Goal: Information Seeking & Learning: Learn about a topic

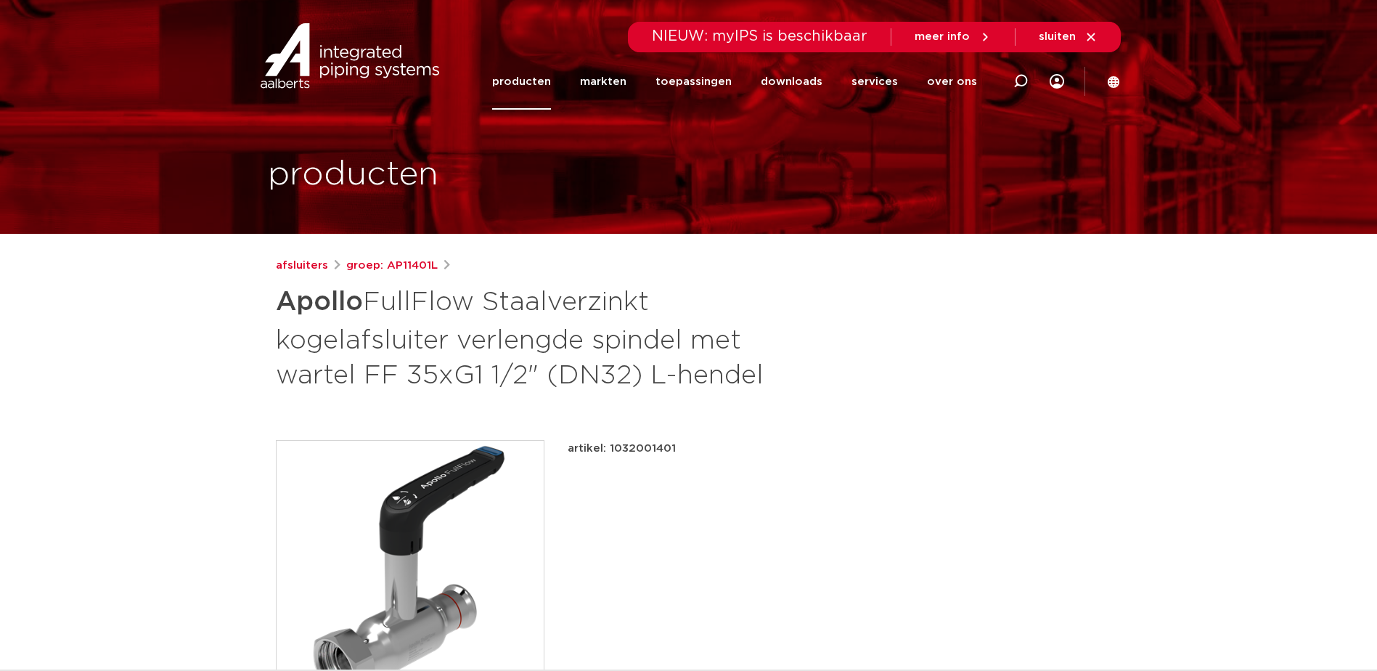
click at [544, 83] on link "producten" at bounding box center [521, 82] width 59 height 56
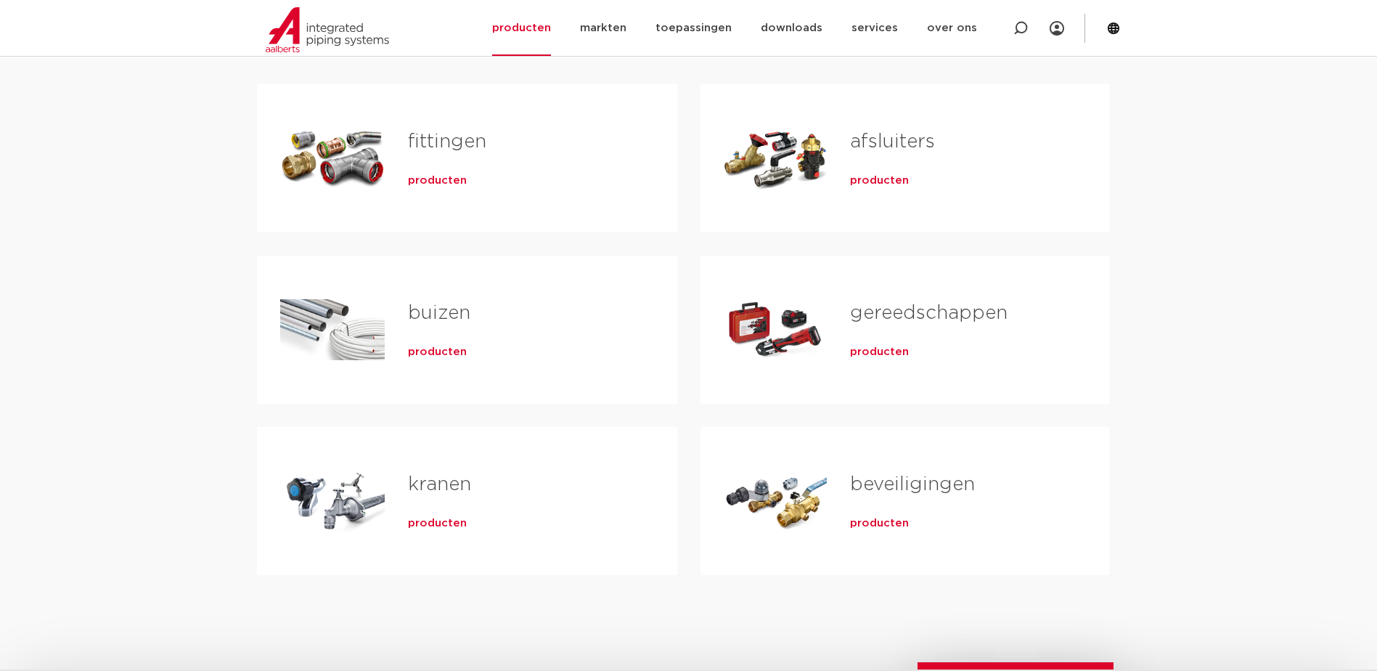
scroll to position [145, 0]
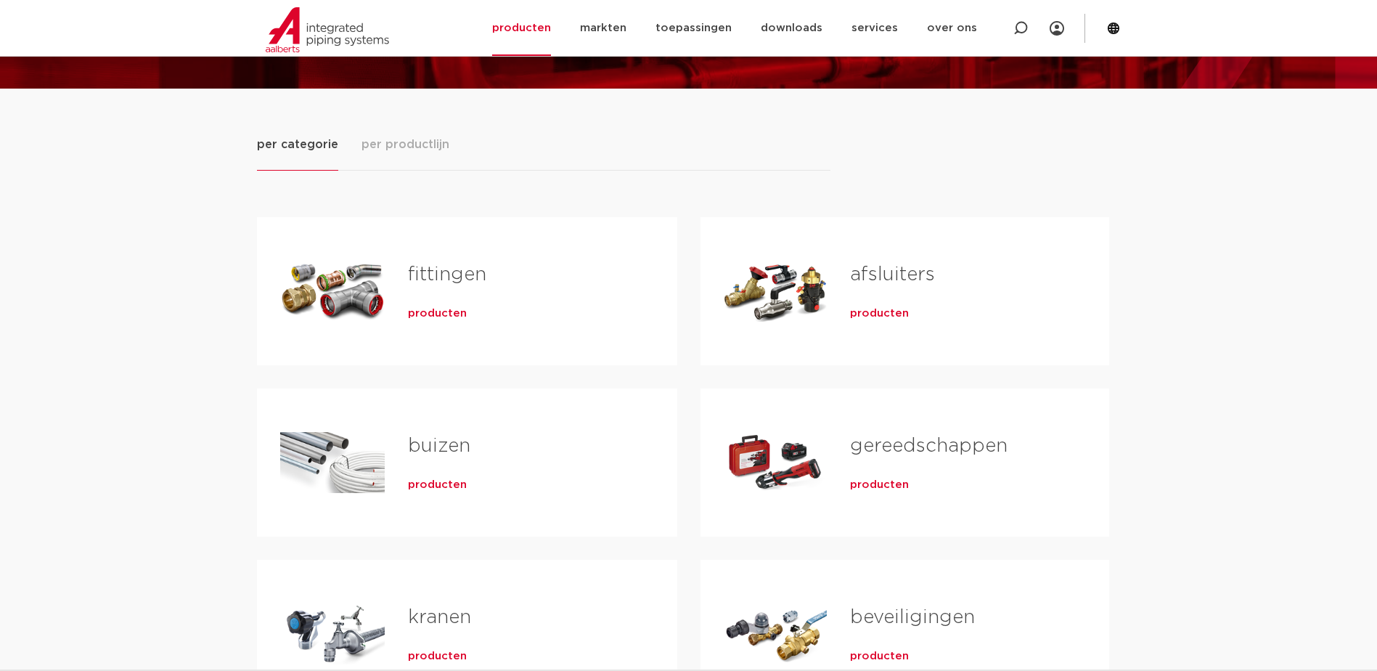
click at [851, 303] on div "producten" at bounding box center [956, 311] width 212 height 20
click at [827, 295] on div "Tabs. Open items met enter of spatie, sluit af met escape en navigeer met de pi…" at bounding box center [776, 291] width 104 height 102
click at [819, 293] on div "Tabs. Open items met enter of spatie, sluit af met escape en navigeer met de pi…" at bounding box center [776, 291] width 104 height 102
click at [890, 314] on span "producten" at bounding box center [879, 313] width 59 height 15
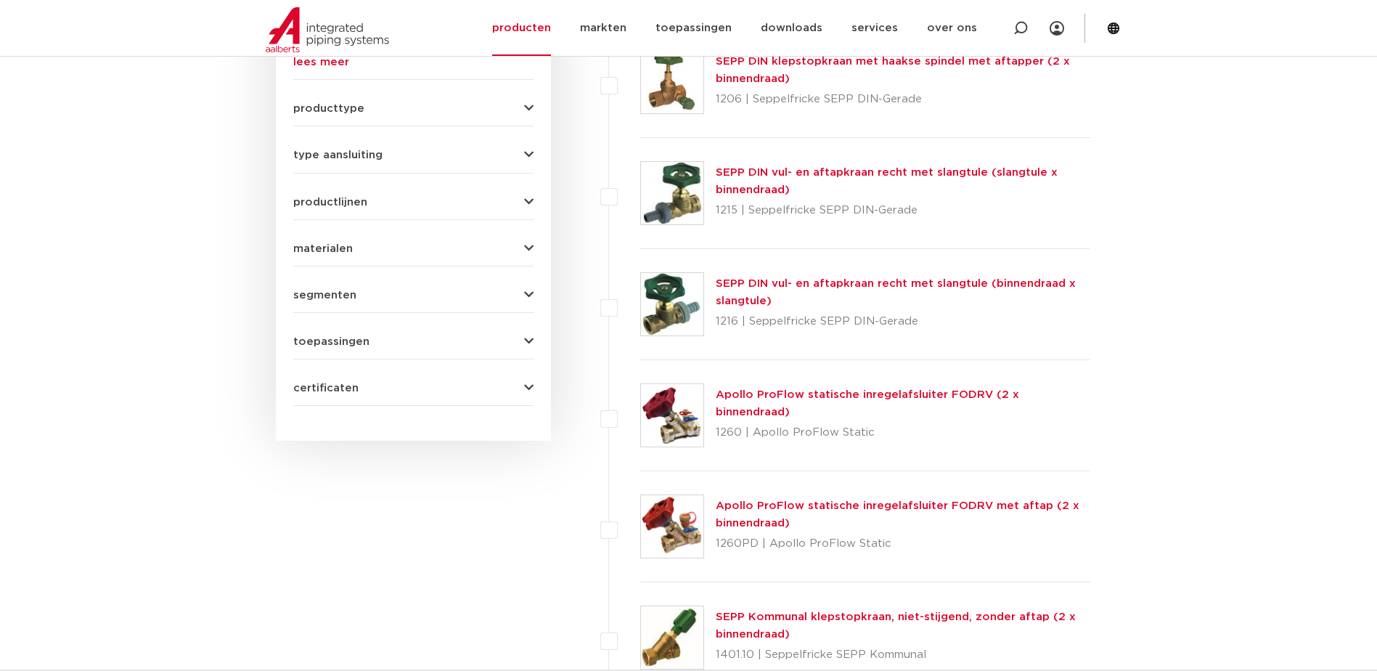
scroll to position [595, 0]
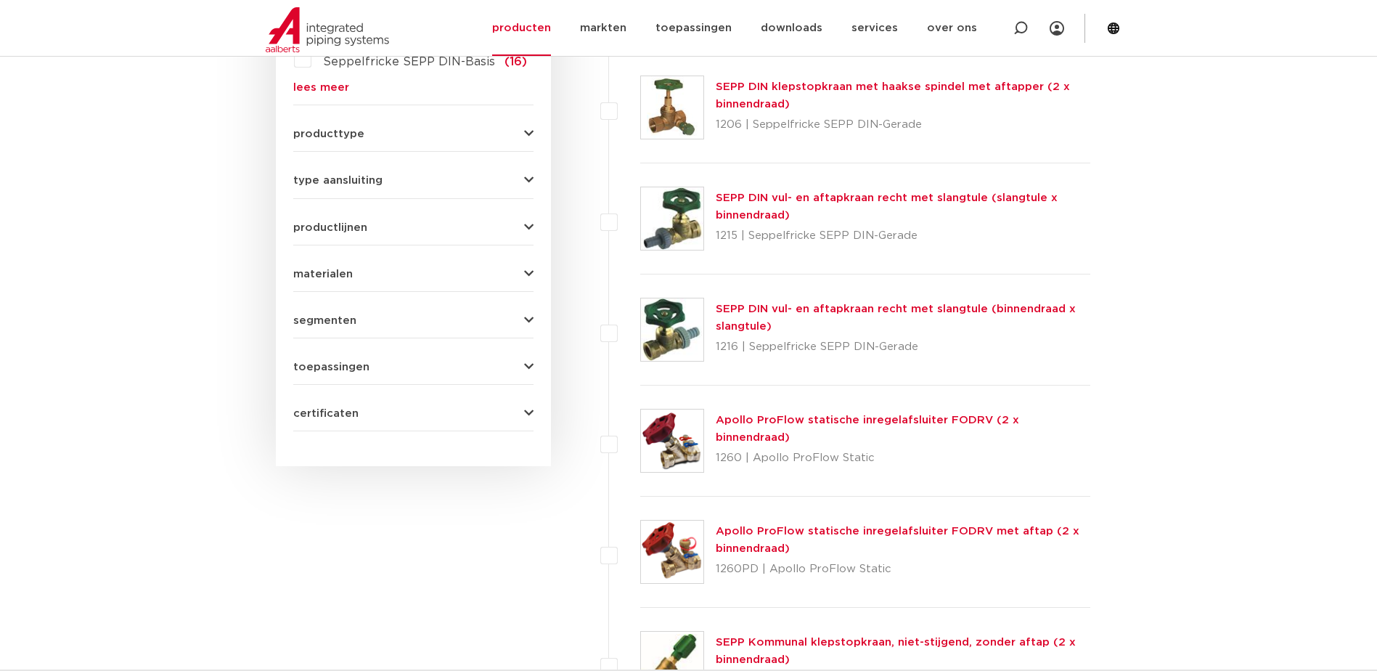
click at [533, 131] on icon "button" at bounding box center [528, 134] width 9 height 11
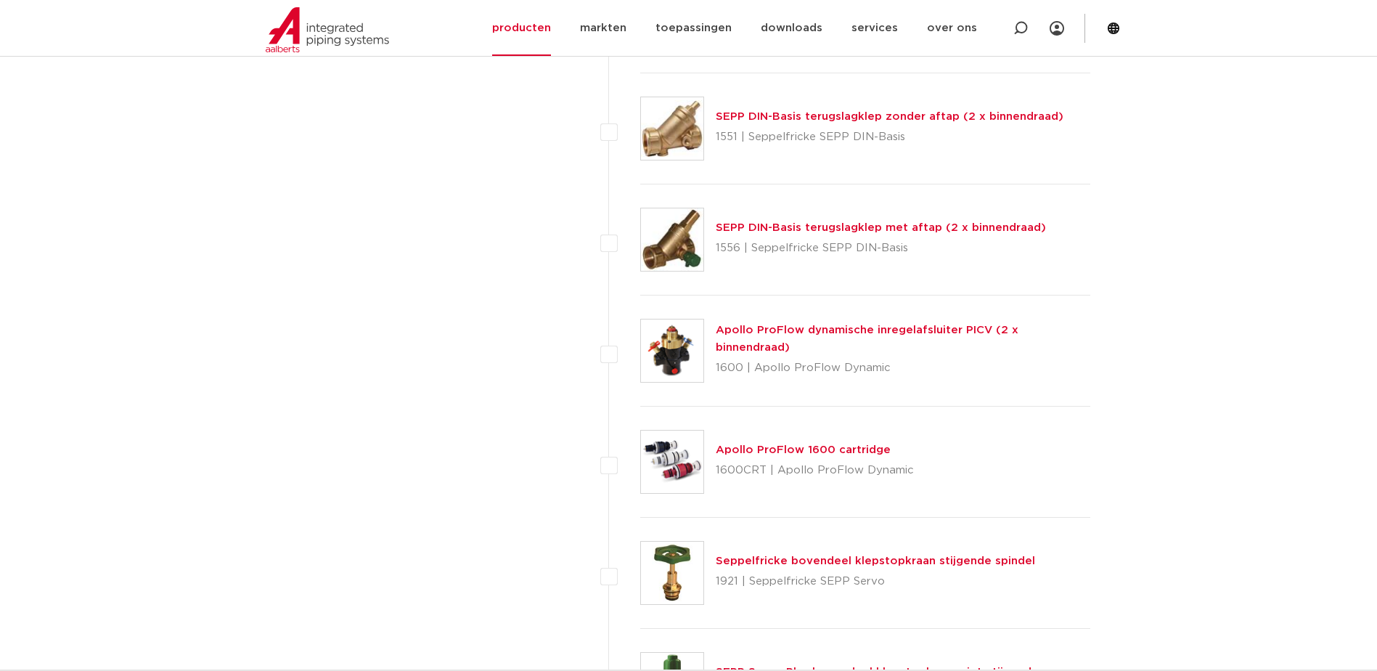
scroll to position [2120, 0]
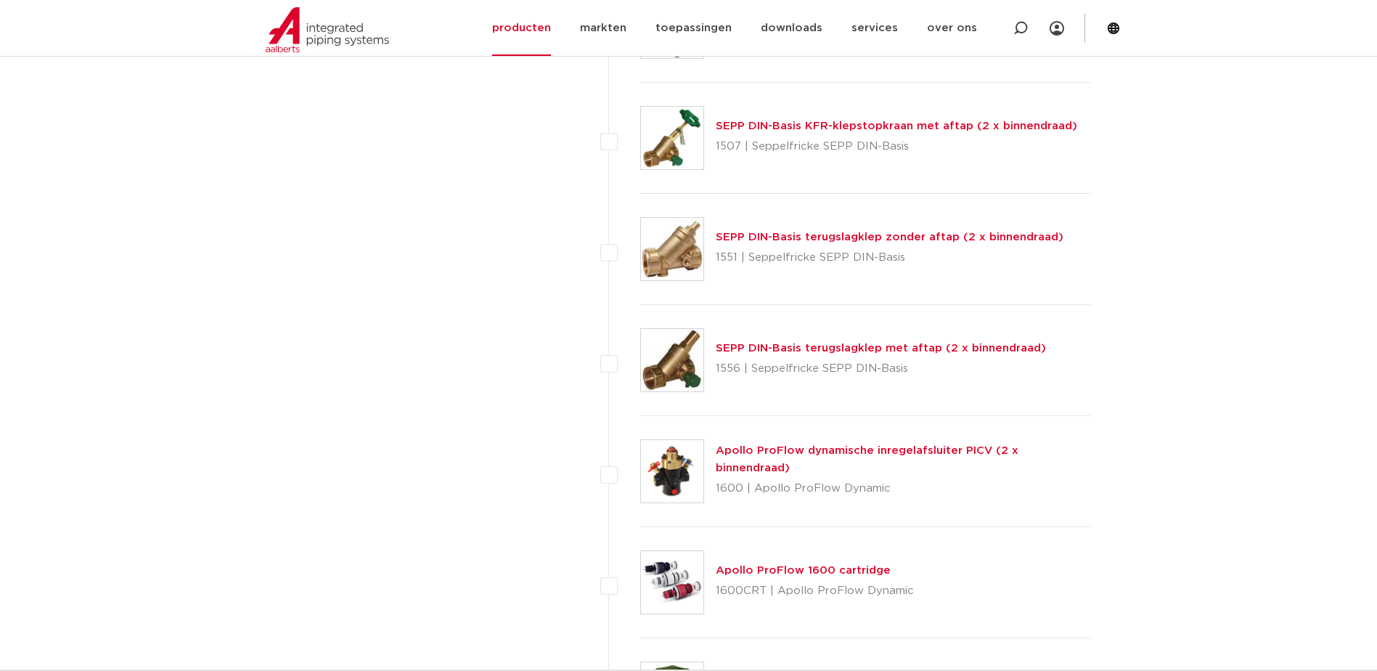
click at [801, 128] on link "SEPP DIN-Basis KFR-klepstopkraan met aftap (2 x binnendraad)" at bounding box center [897, 126] width 362 height 11
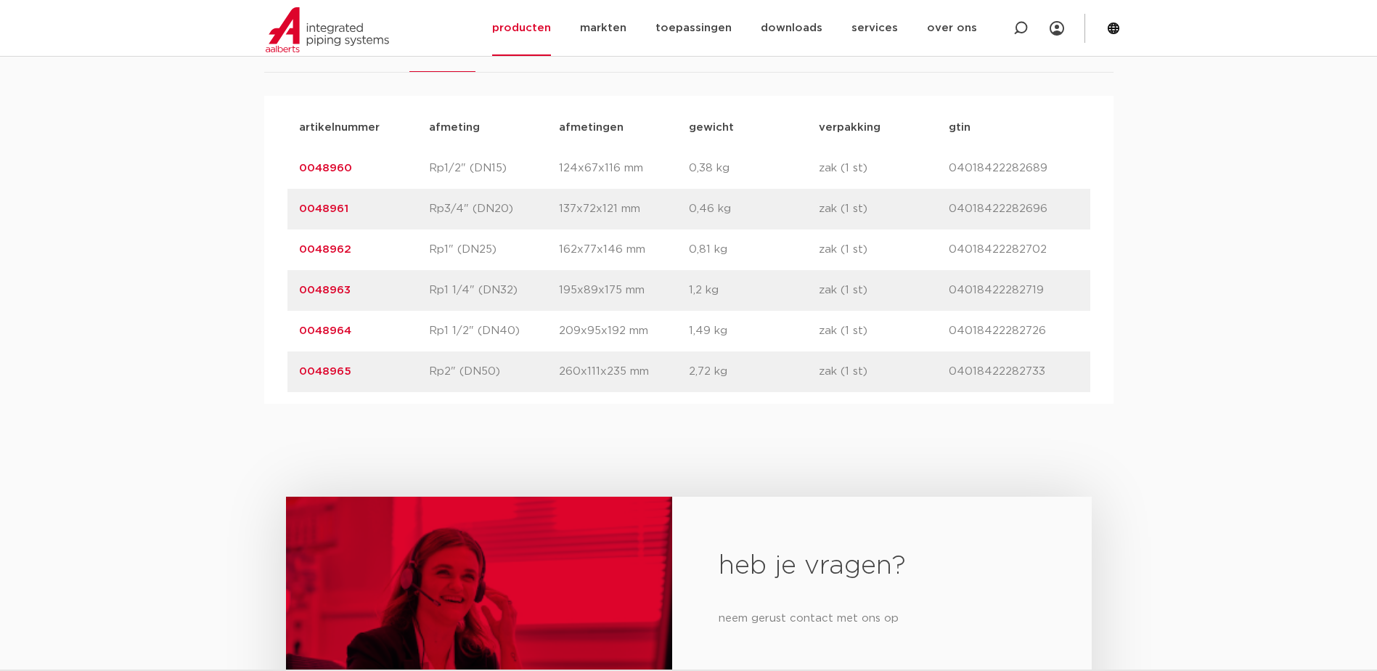
scroll to position [944, 0]
click at [326, 247] on link "0048962" at bounding box center [325, 248] width 52 height 11
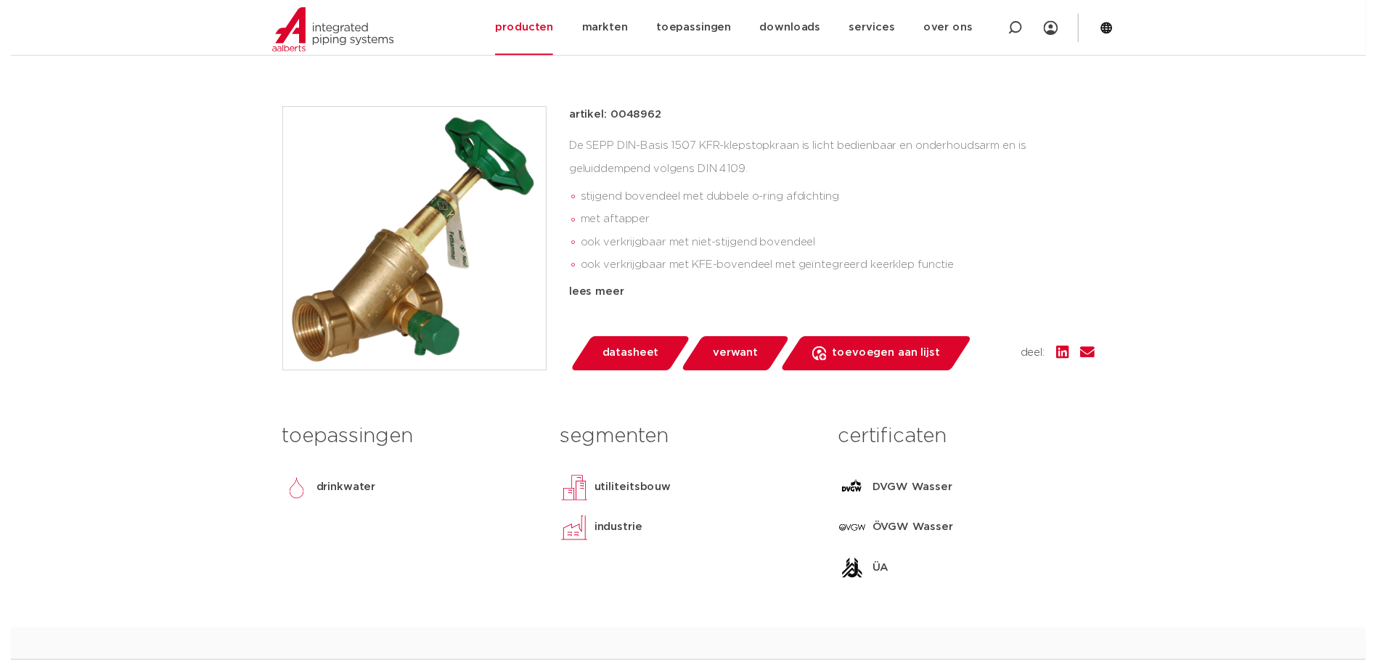
scroll to position [290, 0]
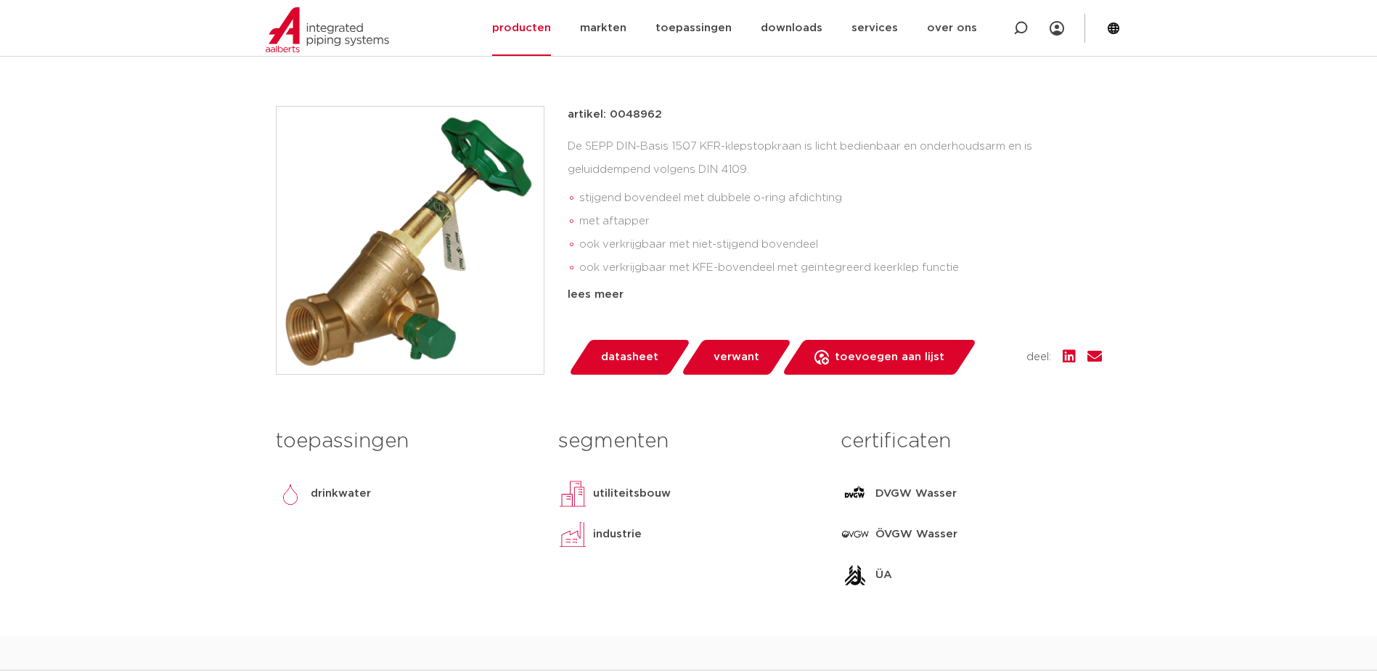
click at [640, 362] on span "datasheet" at bounding box center [629, 357] width 57 height 23
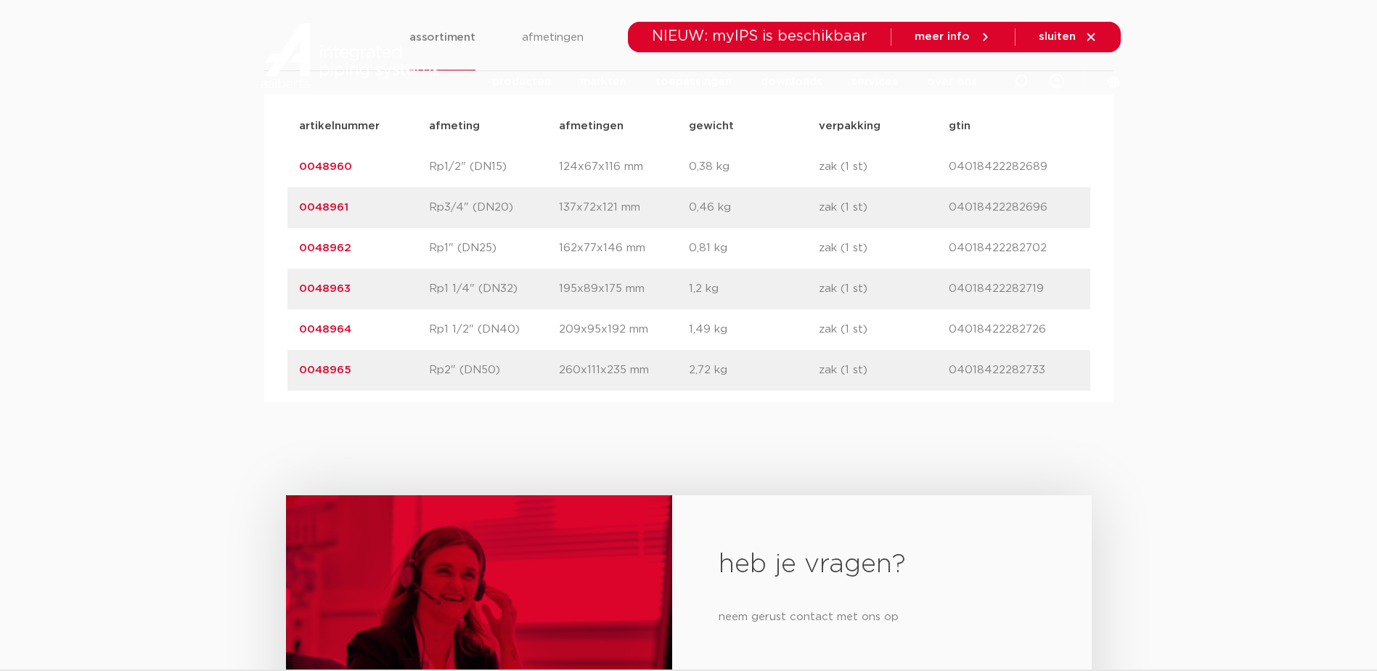
click at [329, 250] on link "0048962" at bounding box center [325, 248] width 52 height 11
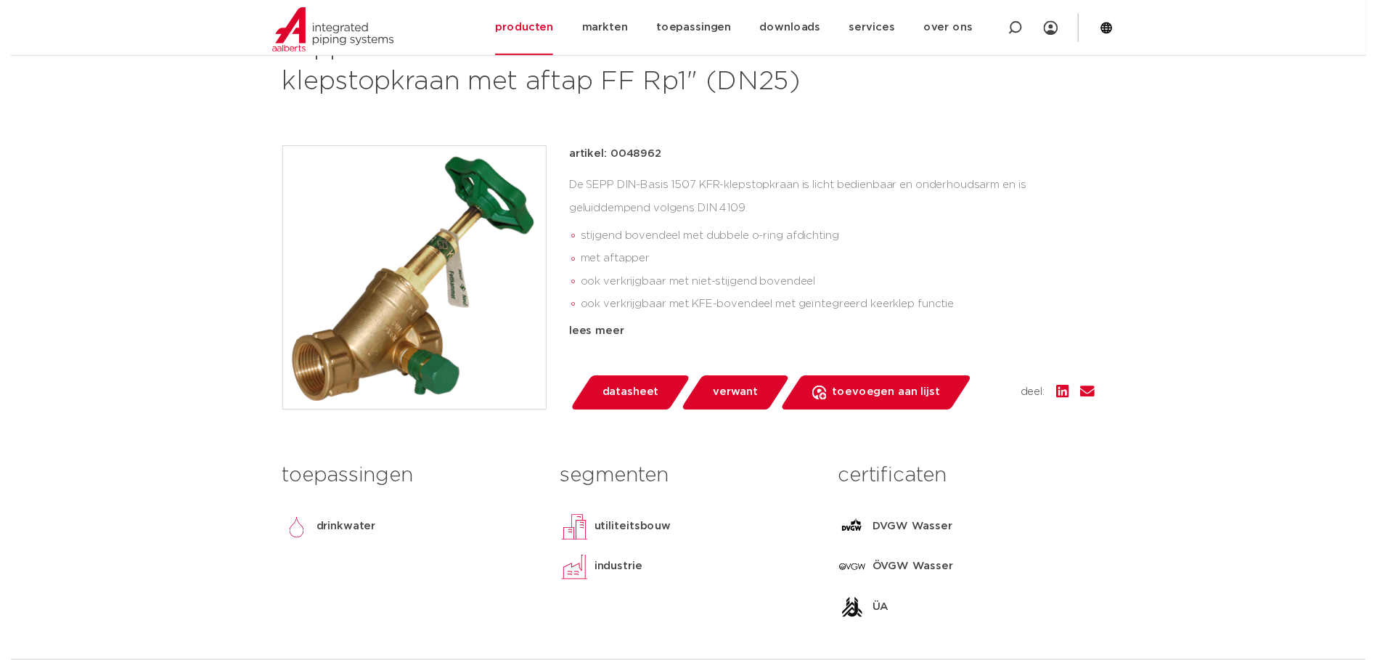
scroll to position [290, 0]
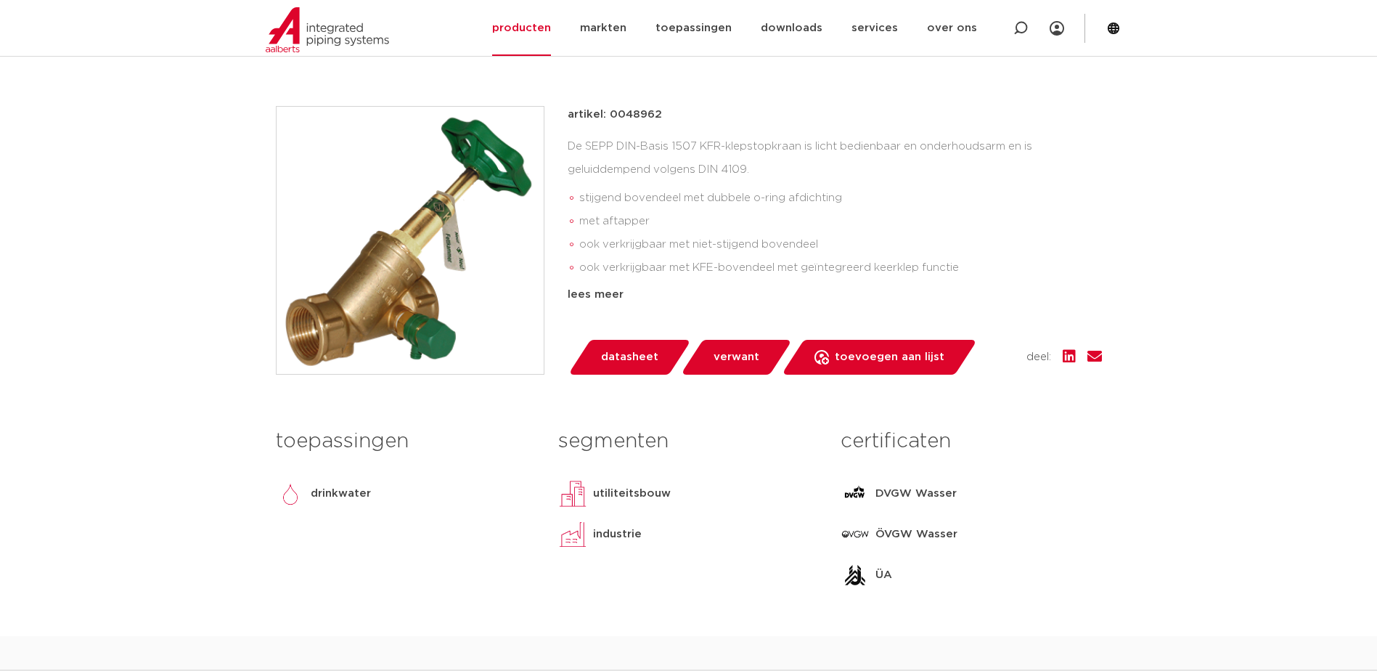
click at [617, 353] on span "datasheet" at bounding box center [629, 357] width 57 height 23
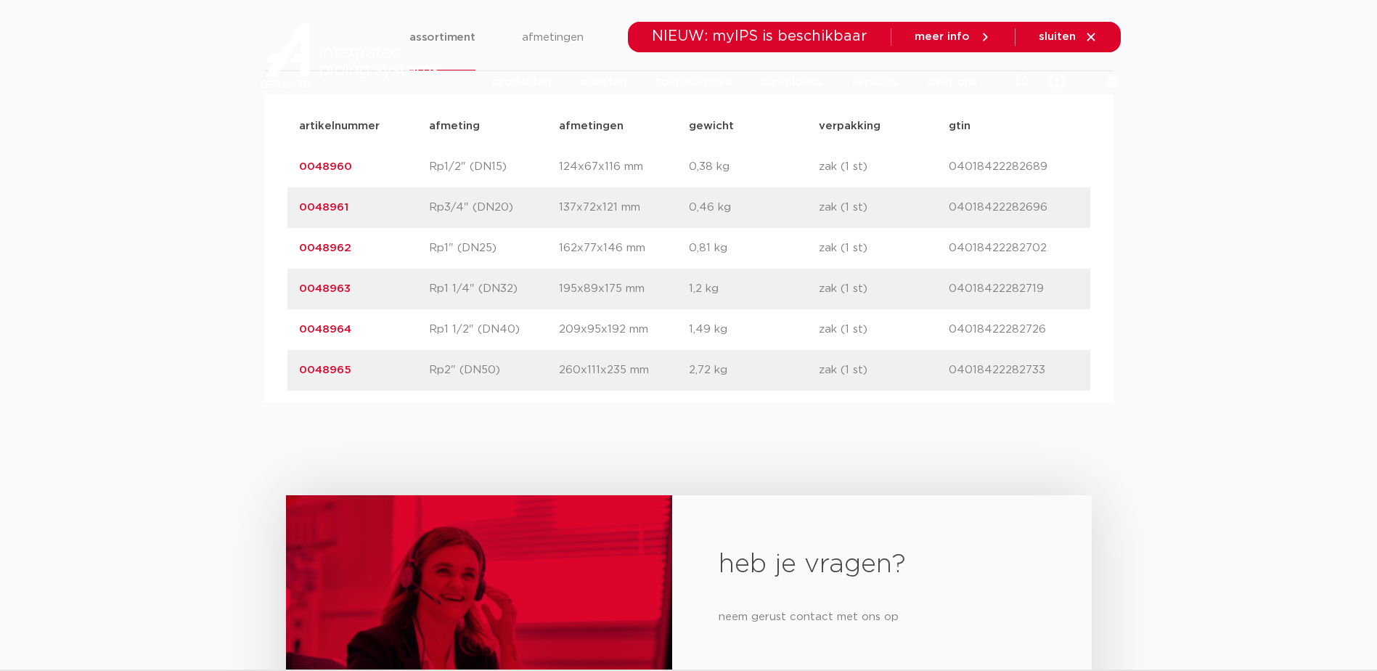
click at [332, 209] on link "0048961" at bounding box center [323, 207] width 49 height 11
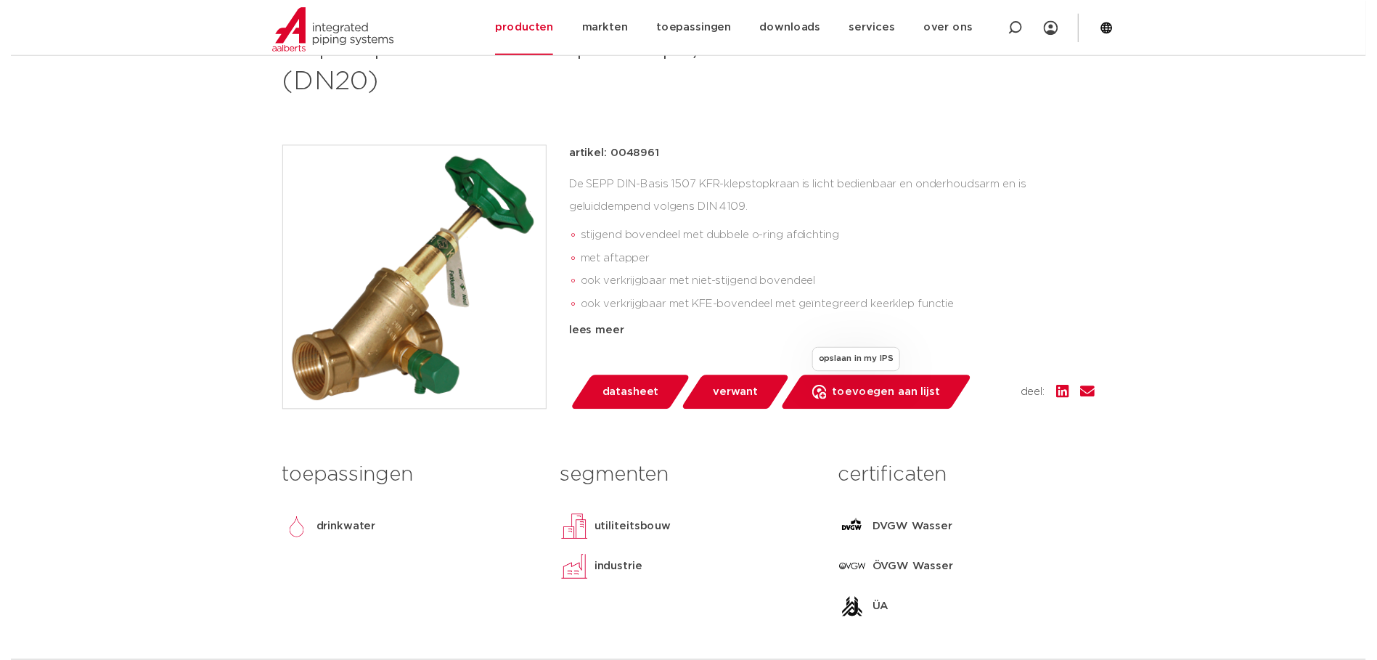
scroll to position [290, 0]
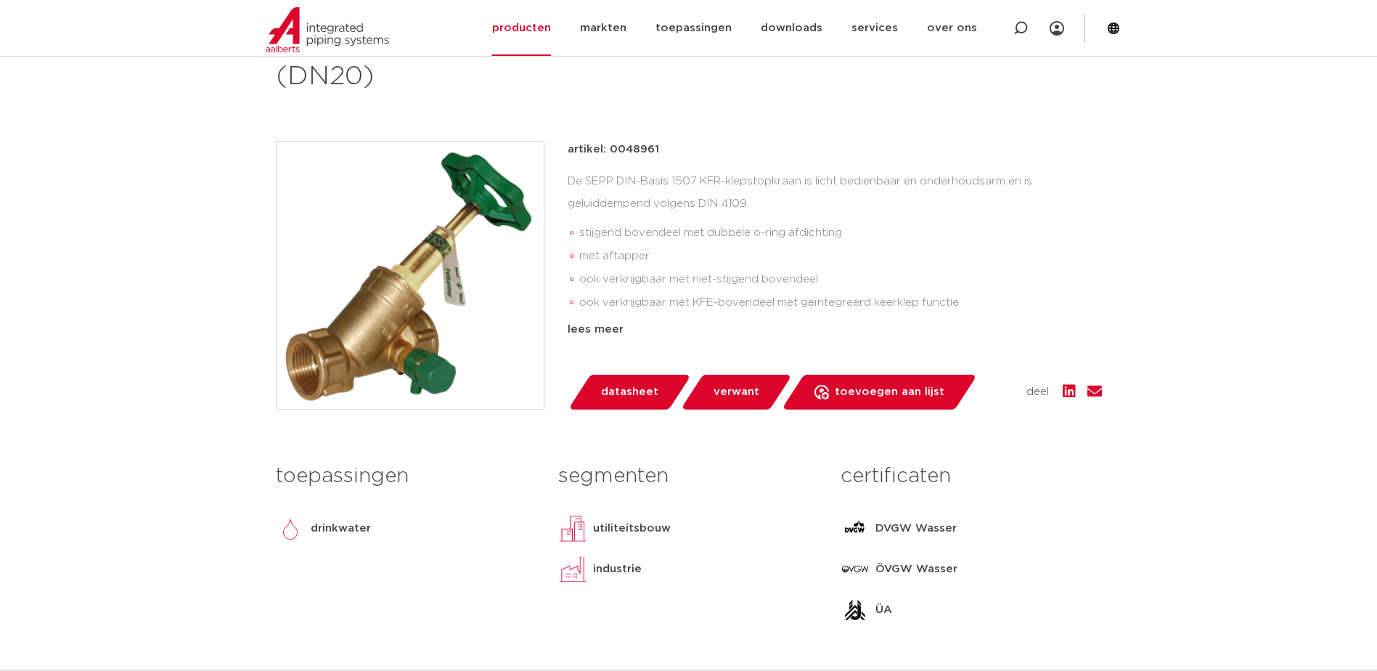
click at [627, 396] on span "datasheet" at bounding box center [629, 391] width 57 height 23
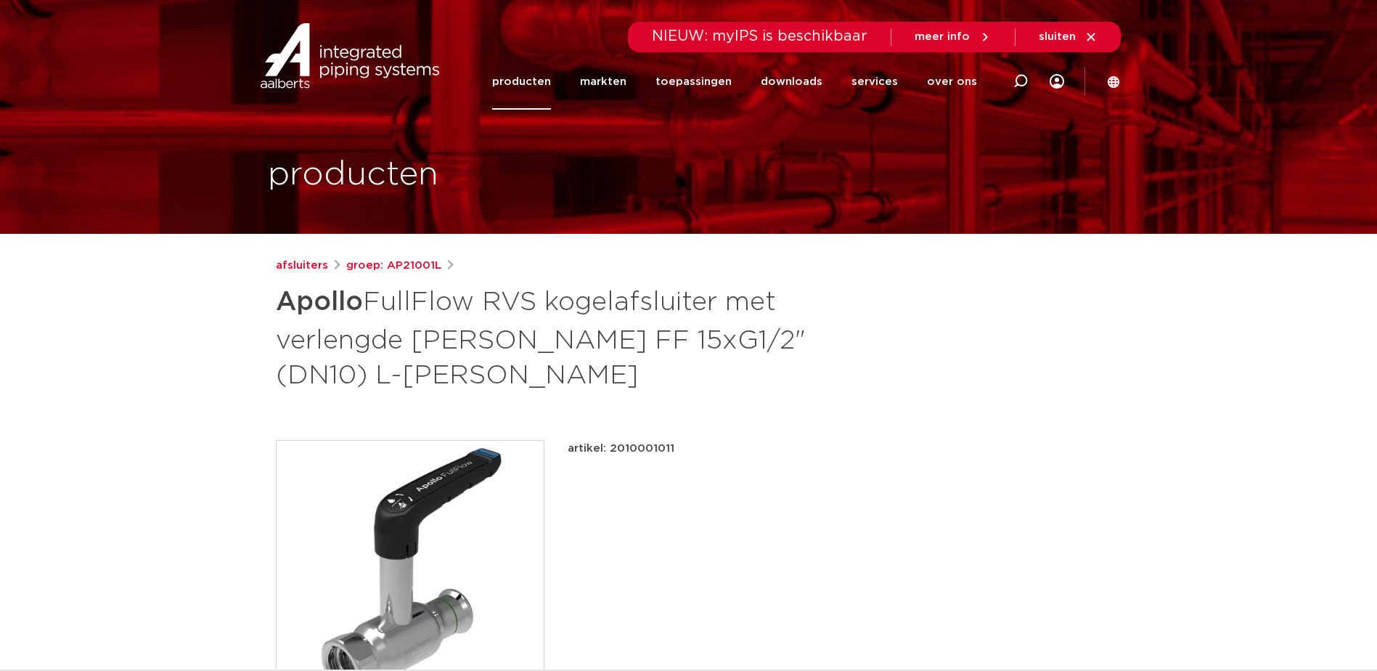
click at [526, 81] on link "producten" at bounding box center [521, 82] width 59 height 56
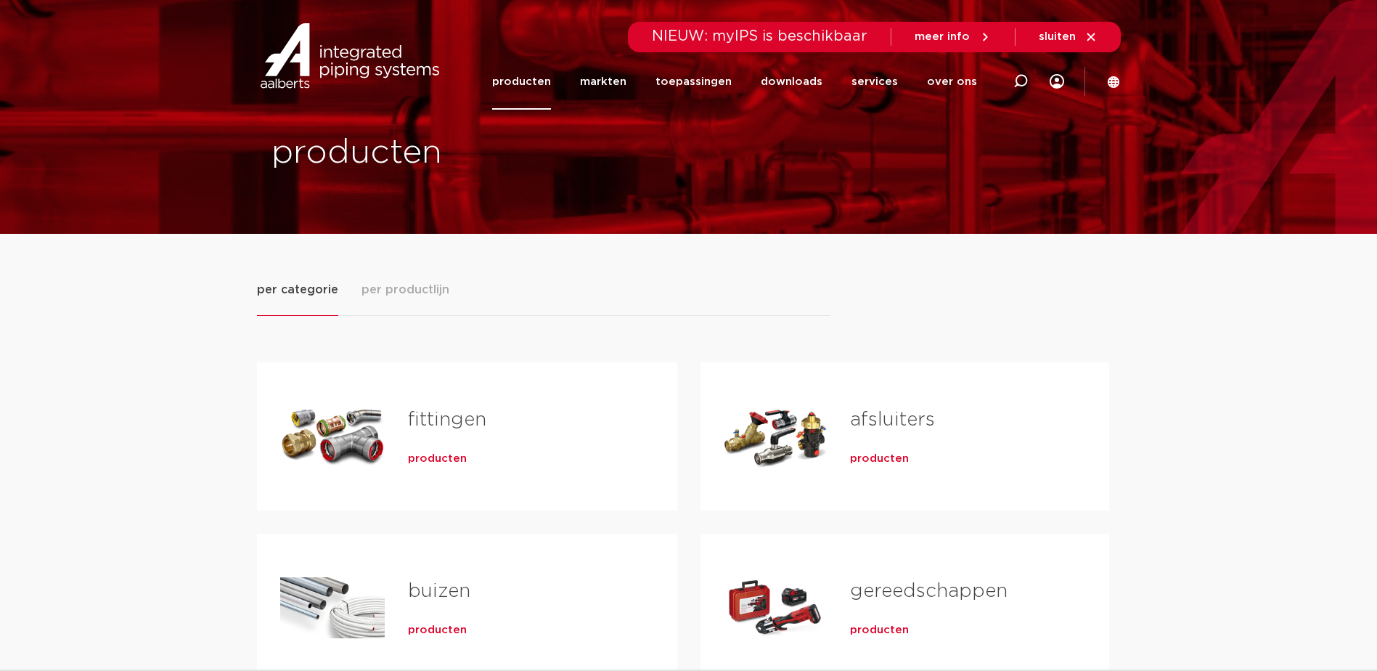
click at [880, 457] on span "producten" at bounding box center [879, 459] width 59 height 15
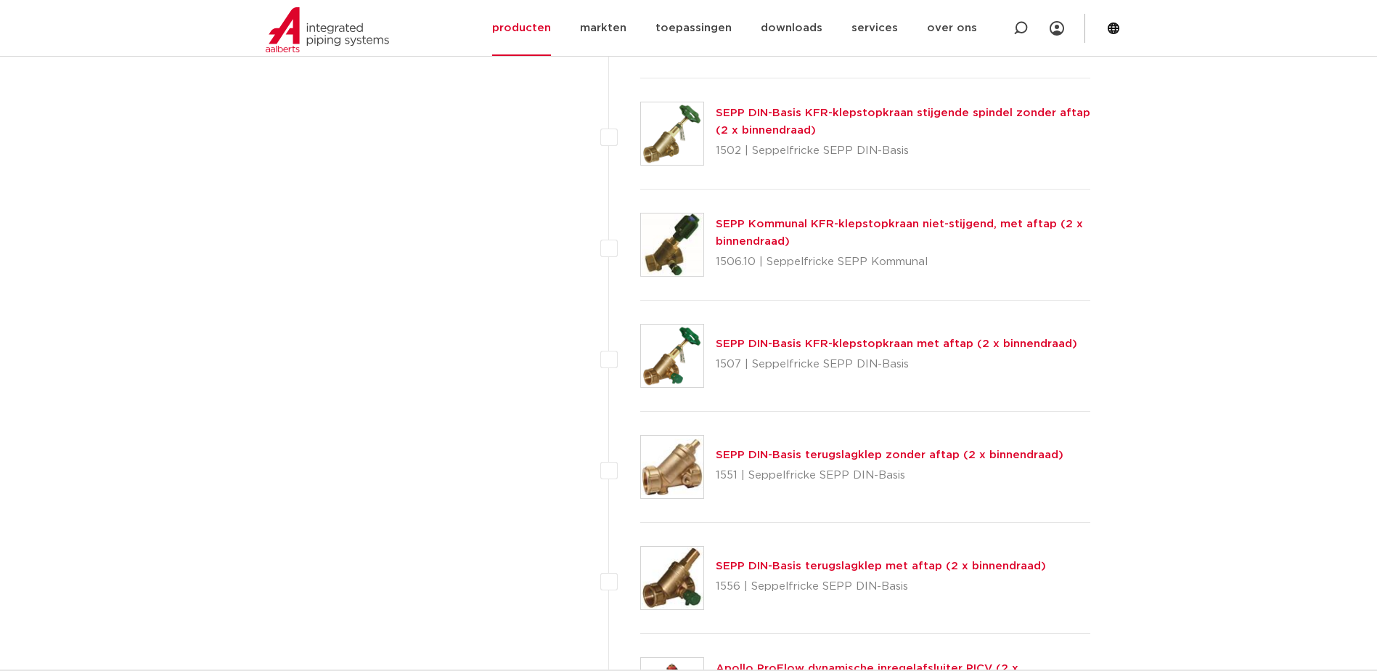
scroll to position [1975, 0]
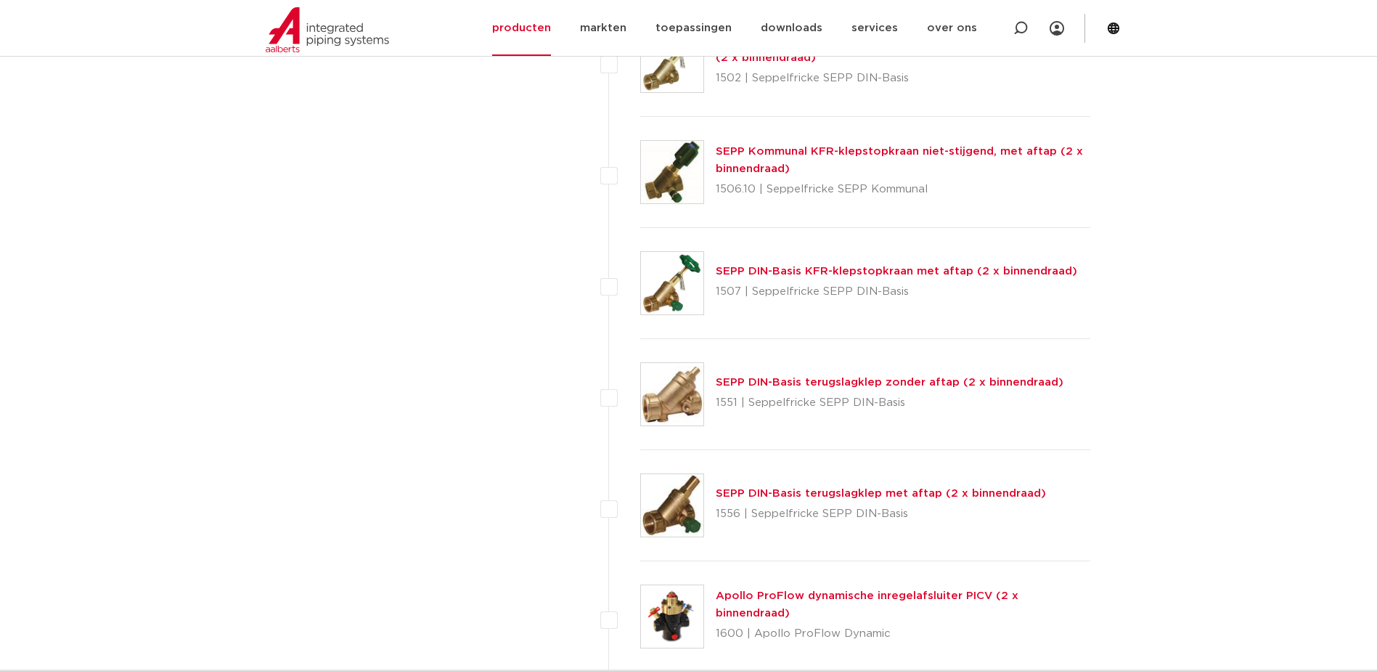
click at [849, 270] on link "SEPP DIN-Basis KFR-klepstopkraan met aftap (2 x binnendraad)" at bounding box center [897, 271] width 362 height 11
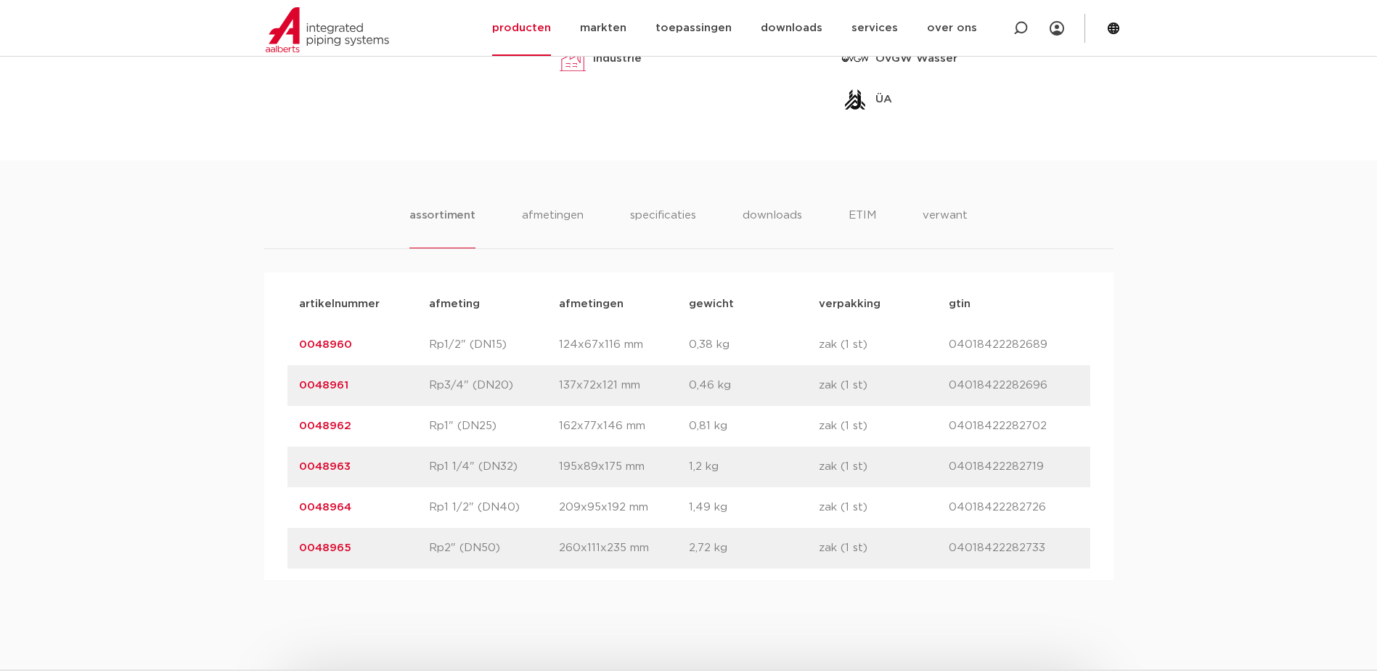
scroll to position [799, 0]
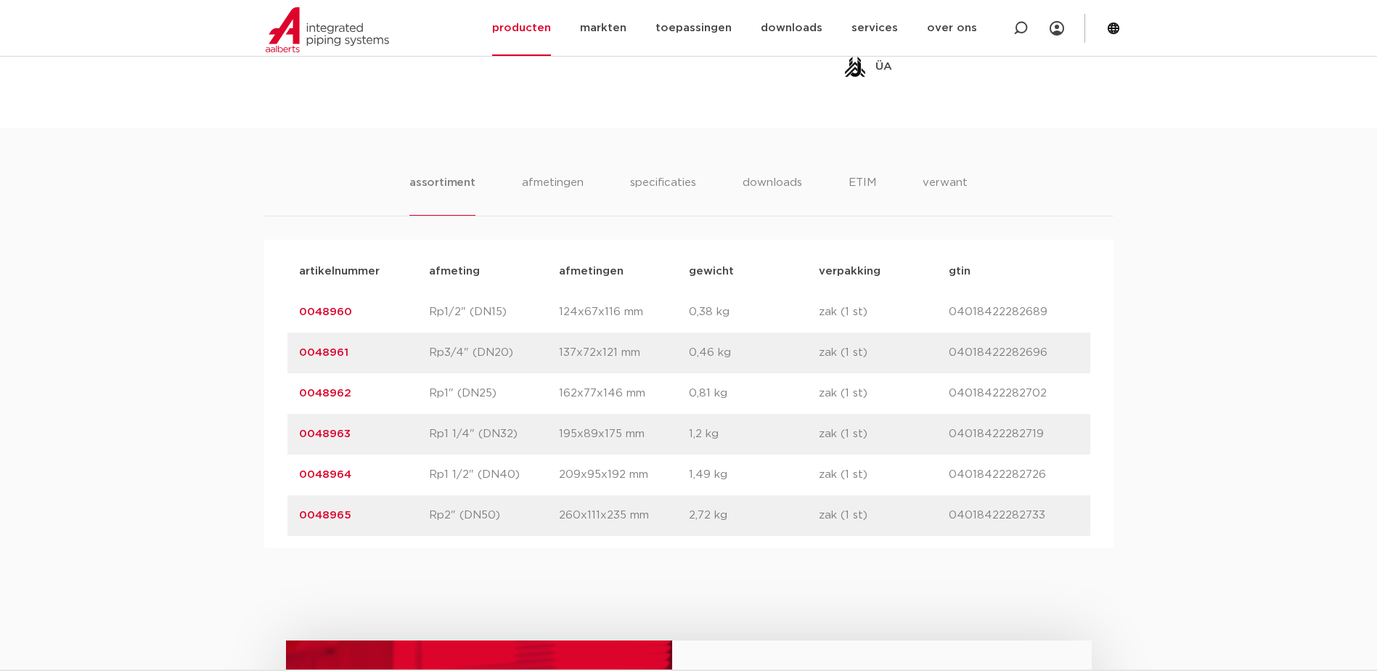
click at [334, 515] on link "0048965" at bounding box center [325, 515] width 52 height 11
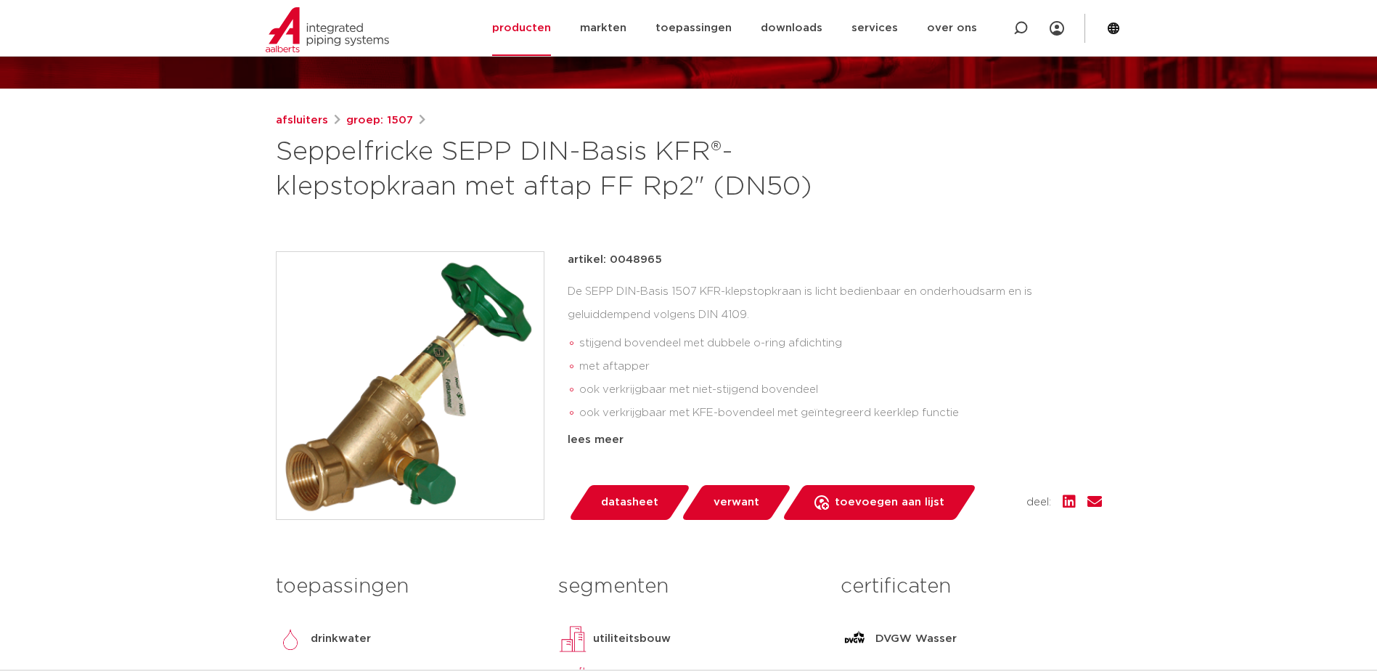
scroll to position [218, 0]
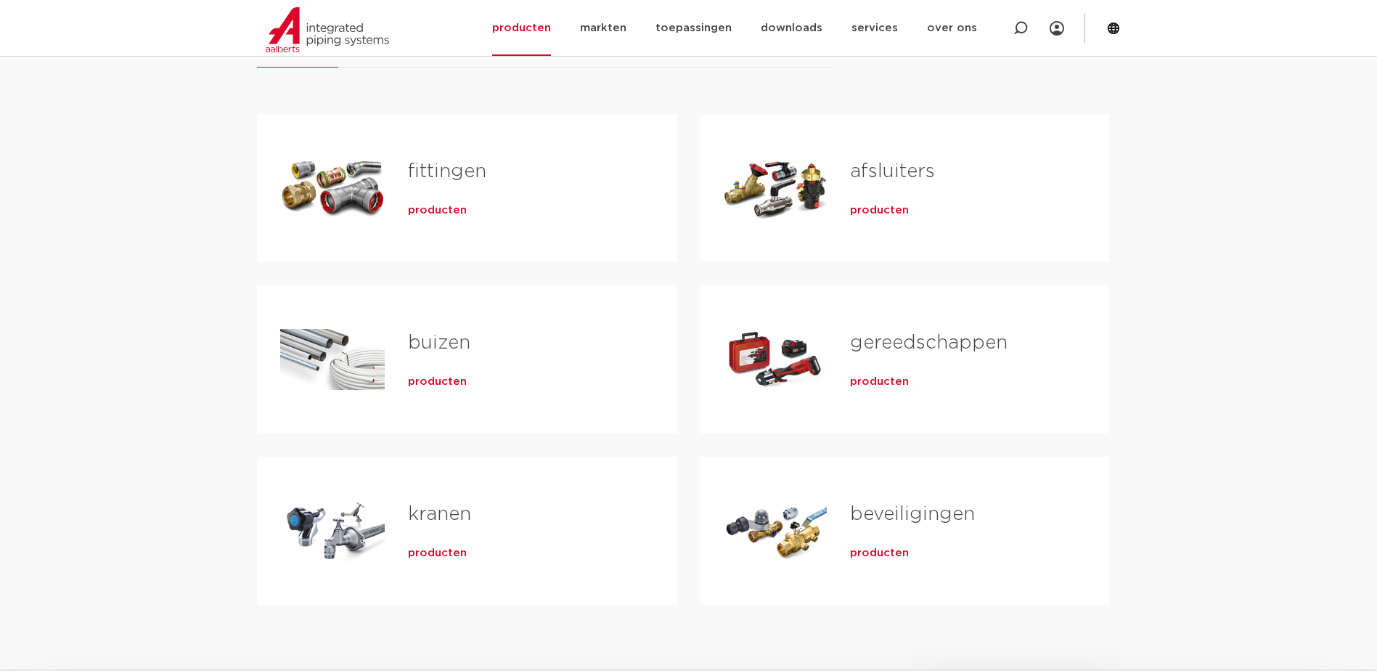
scroll to position [218, 0]
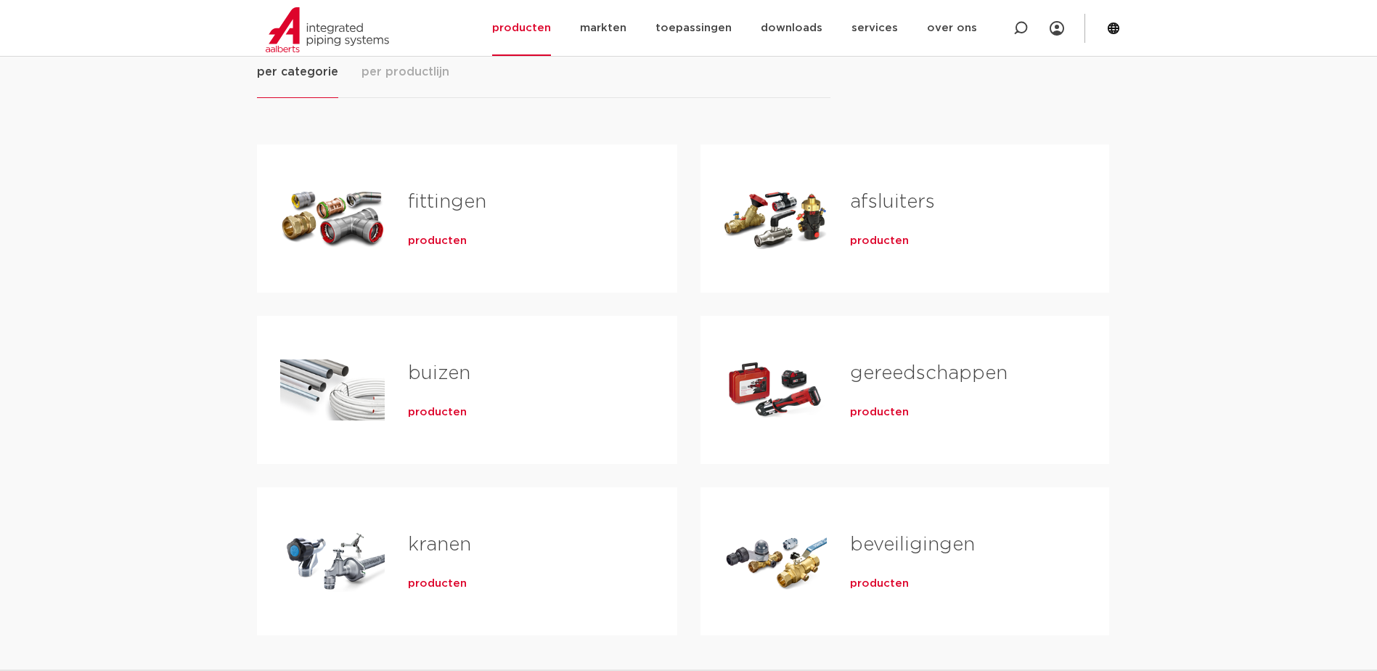
click at [877, 579] on span "producten" at bounding box center [879, 583] width 59 height 15
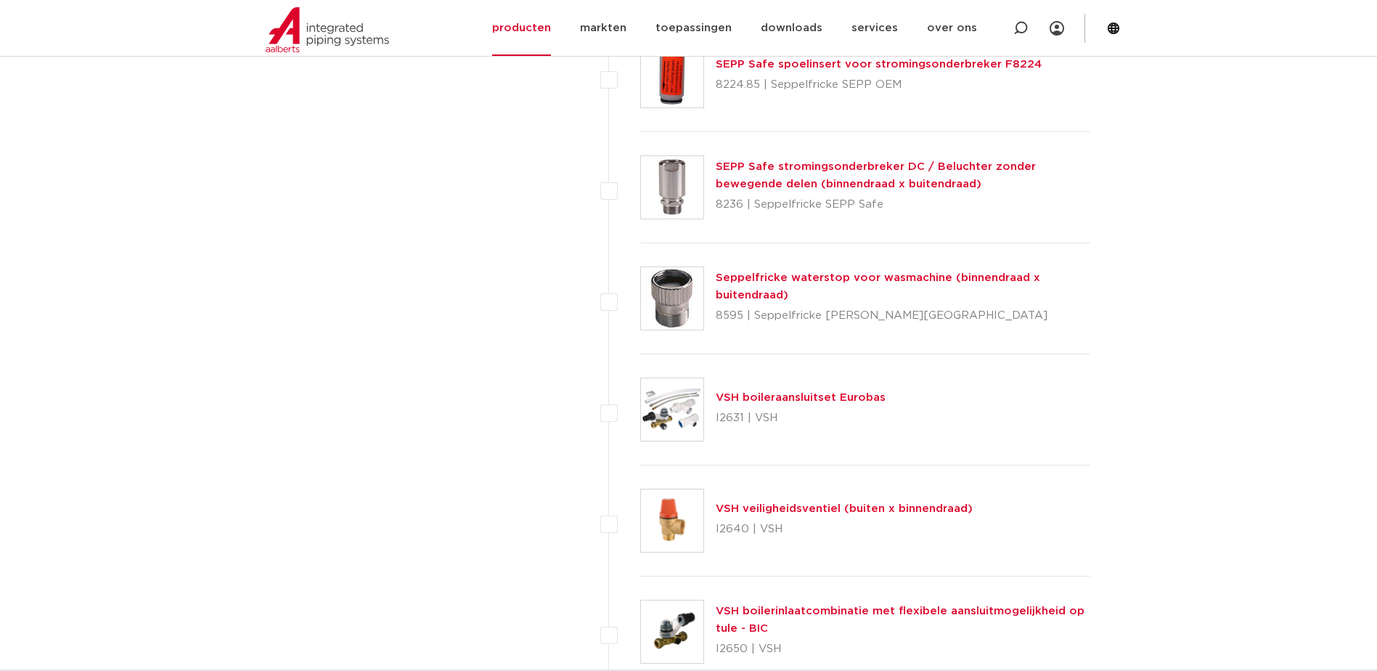
scroll to position [5736, 0]
click at [781, 399] on link "VSH boileraansluitset Eurobas" at bounding box center [801, 398] width 170 height 11
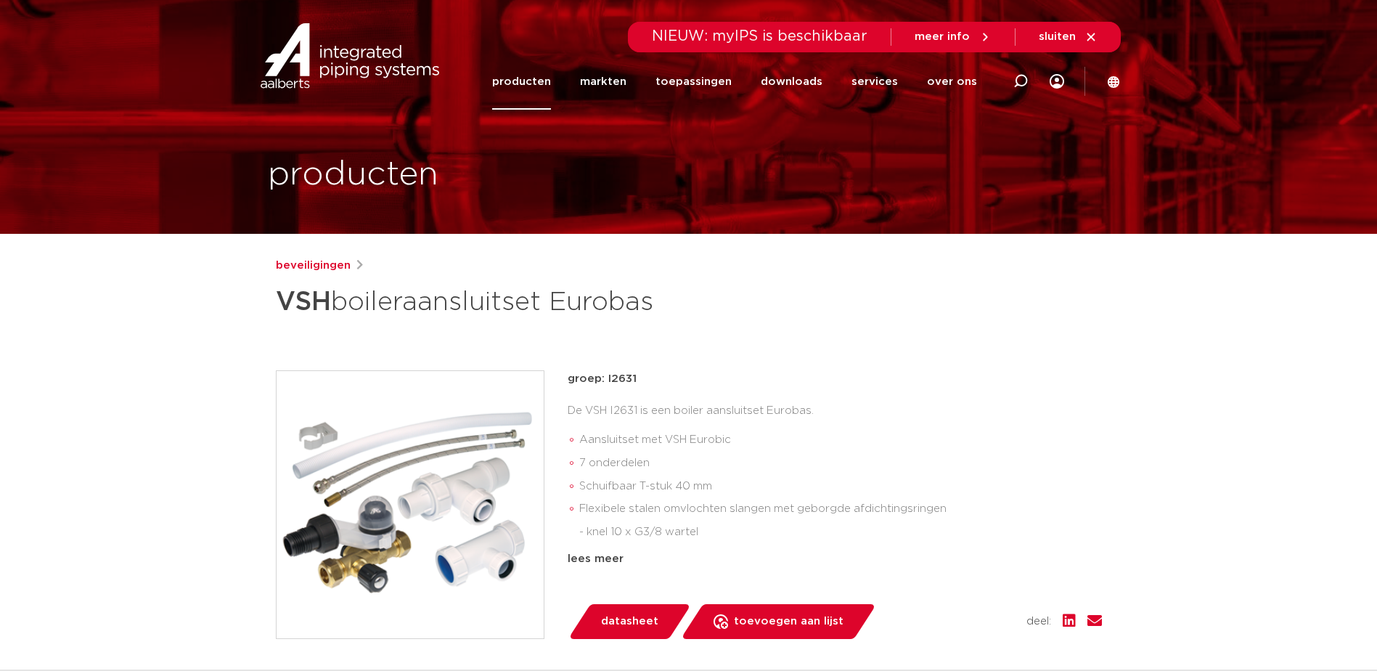
click at [632, 614] on span "datasheet" at bounding box center [629, 621] width 57 height 23
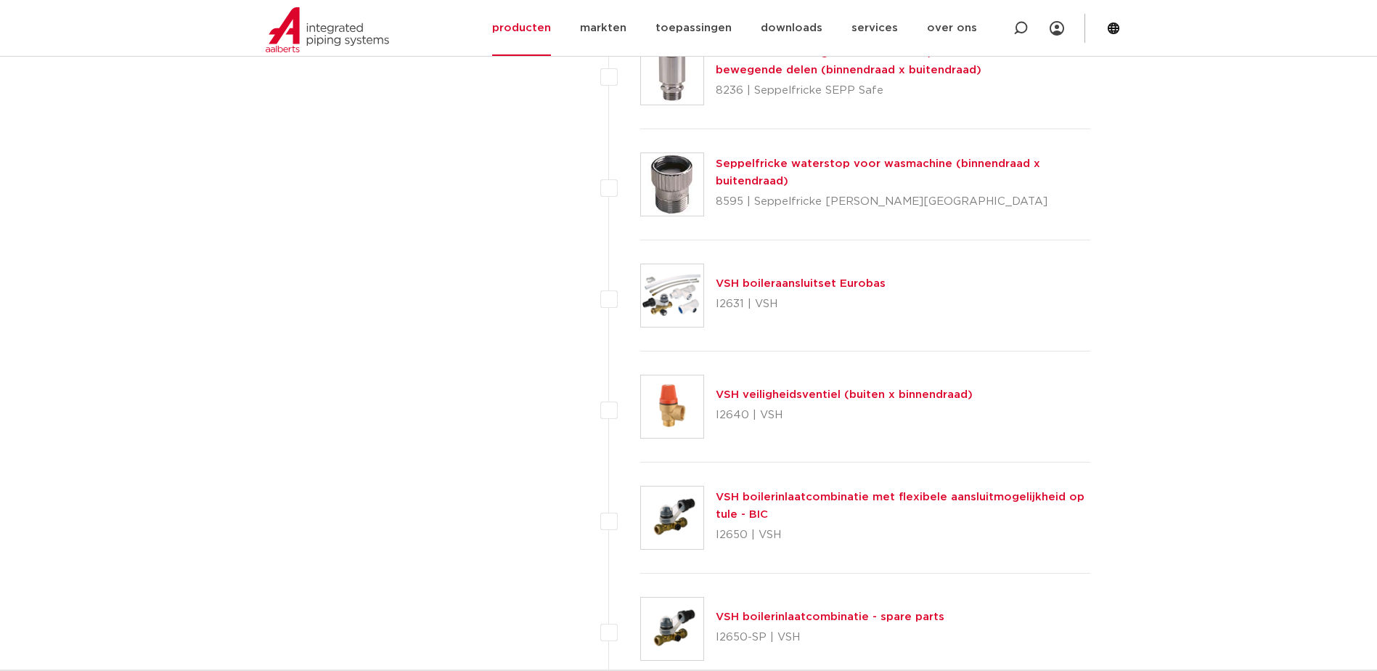
scroll to position [5881, 0]
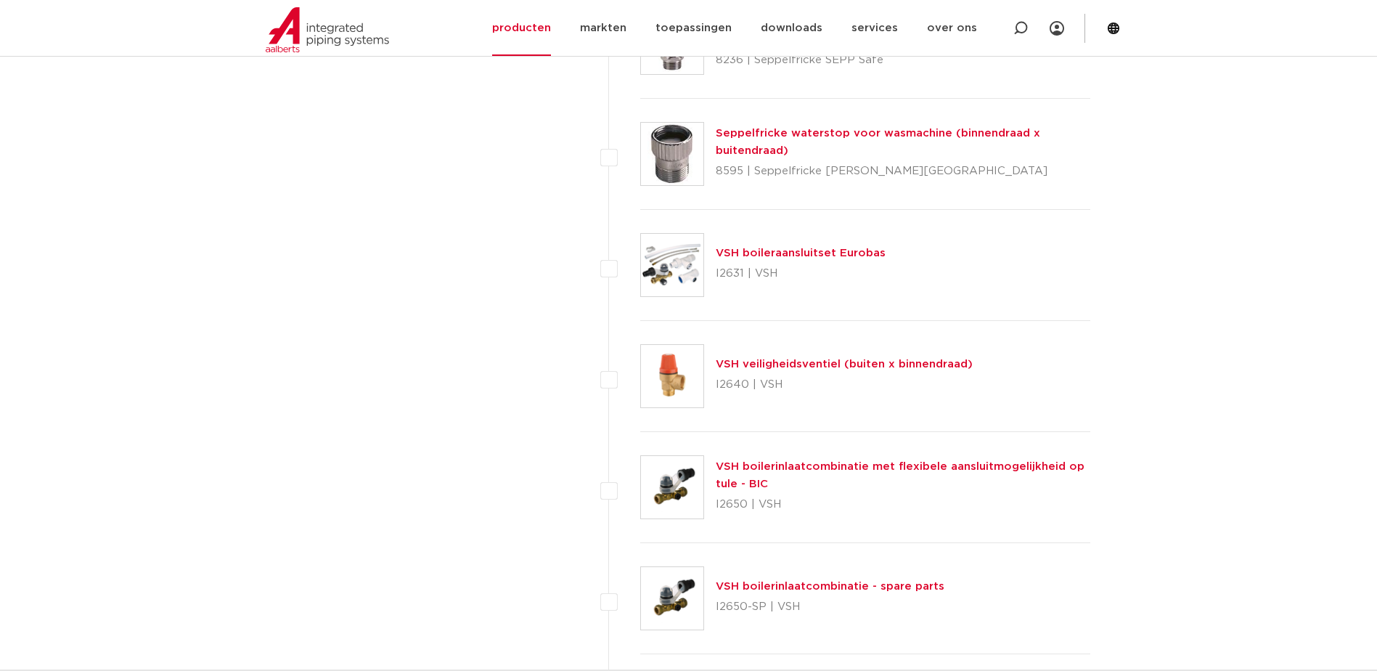
click at [811, 470] on link "VSH boilerinlaatcombinatie met flexibele aansluitmogelijkheid op tule - BIC" at bounding box center [900, 475] width 369 height 28
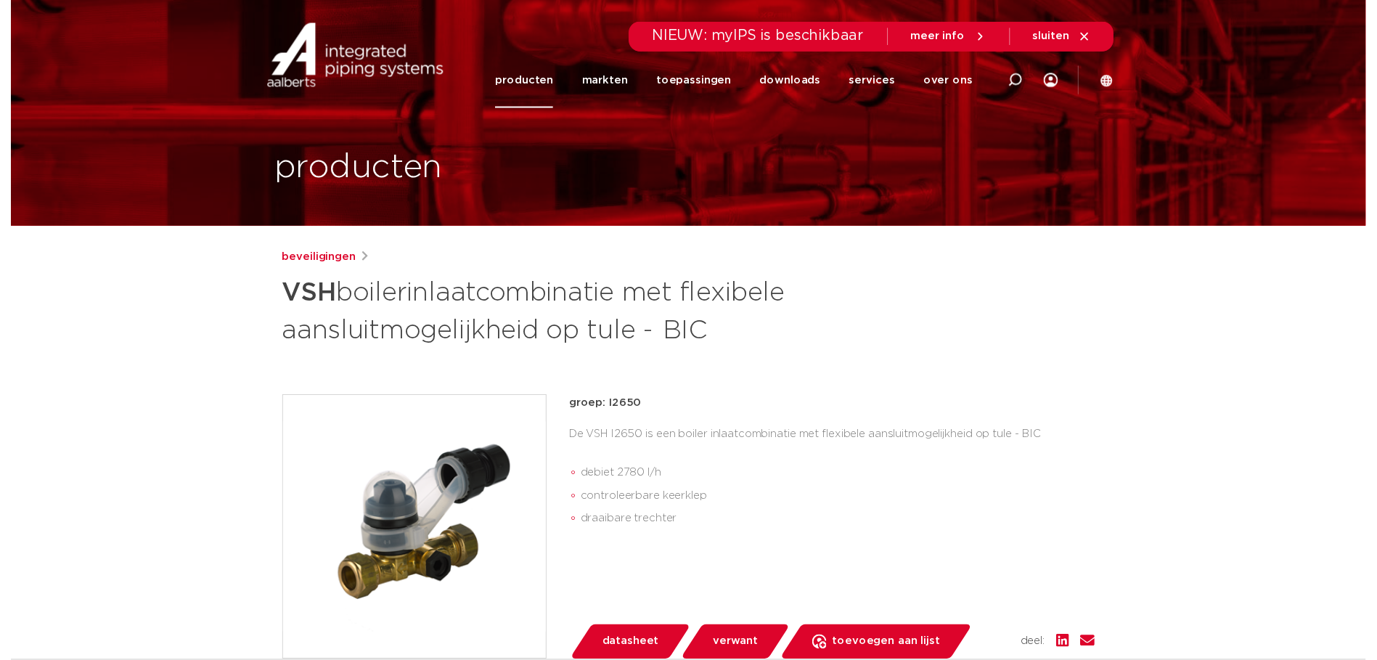
scroll to position [145, 0]
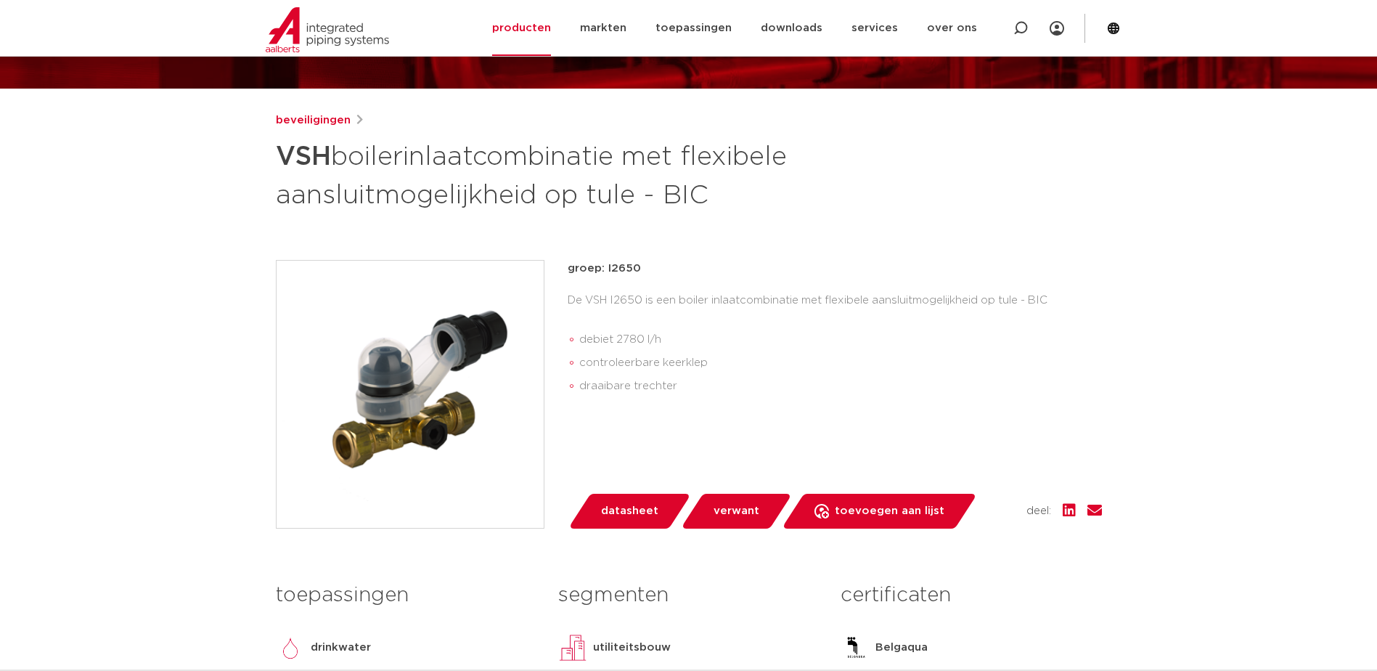
click at [644, 508] on span "datasheet" at bounding box center [629, 511] width 57 height 23
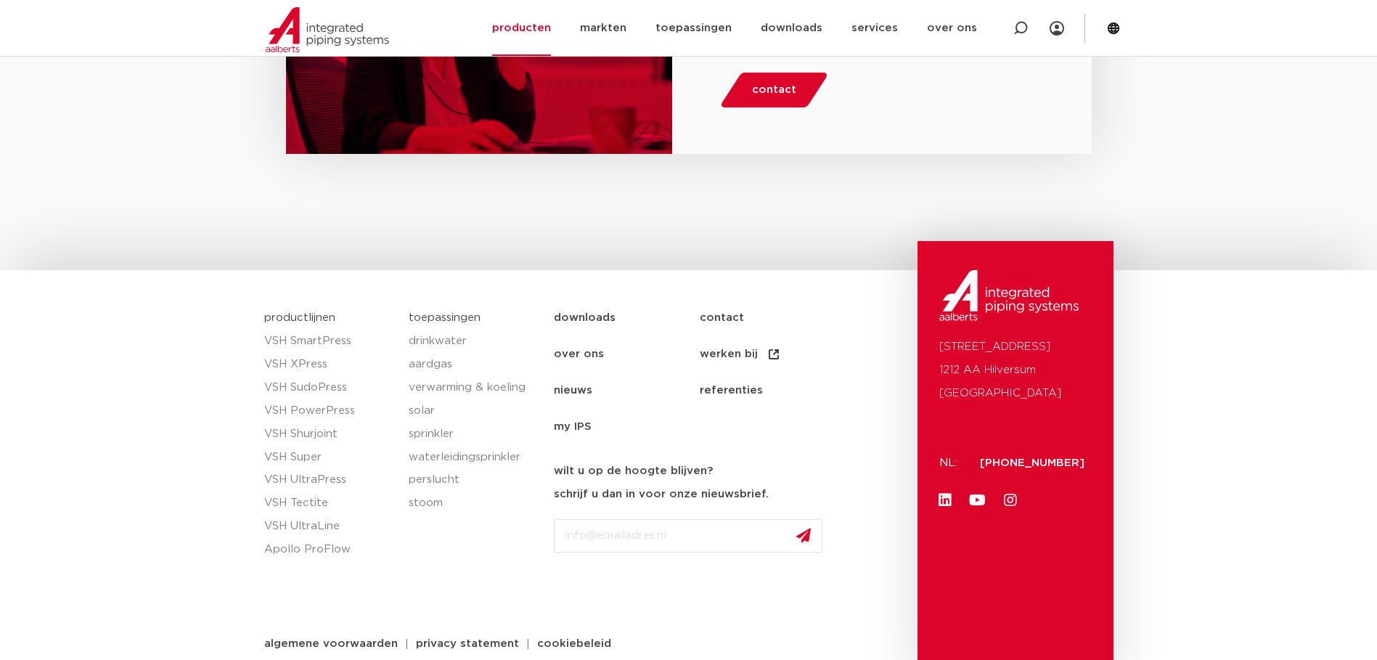
scroll to position [1356, 0]
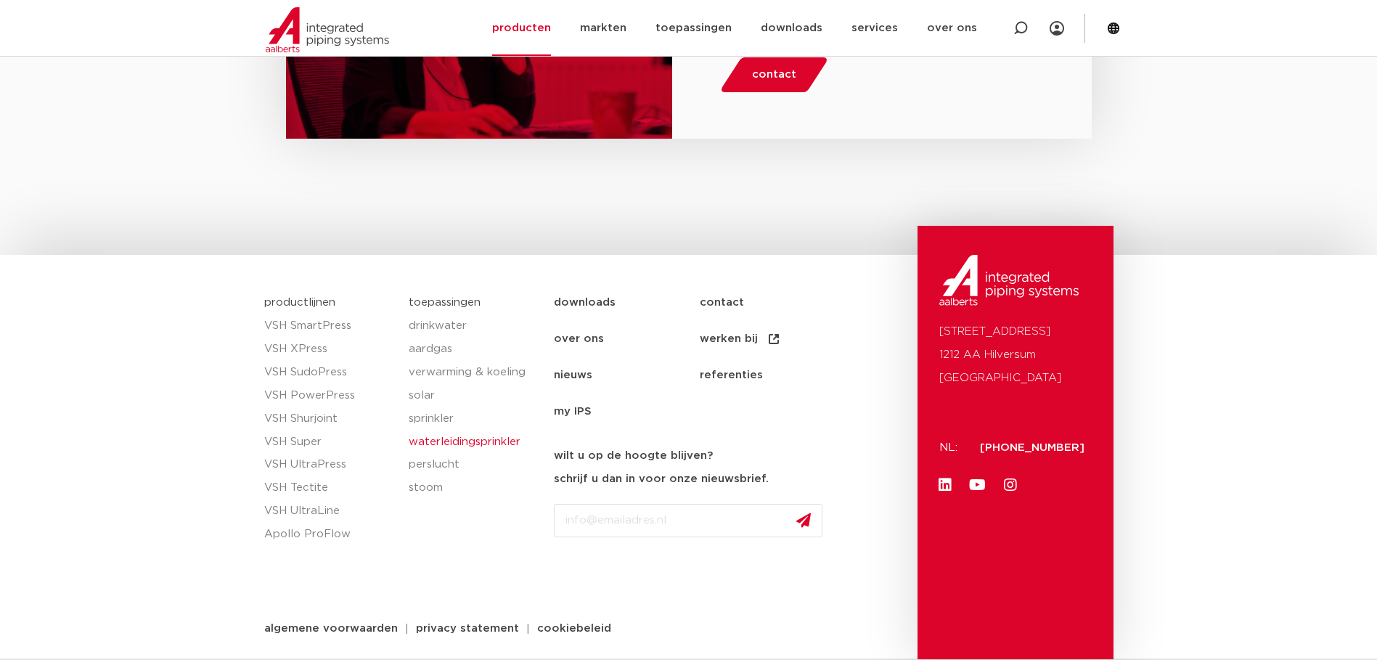
click at [498, 442] on link "waterleidingsprinkler" at bounding box center [474, 442] width 131 height 23
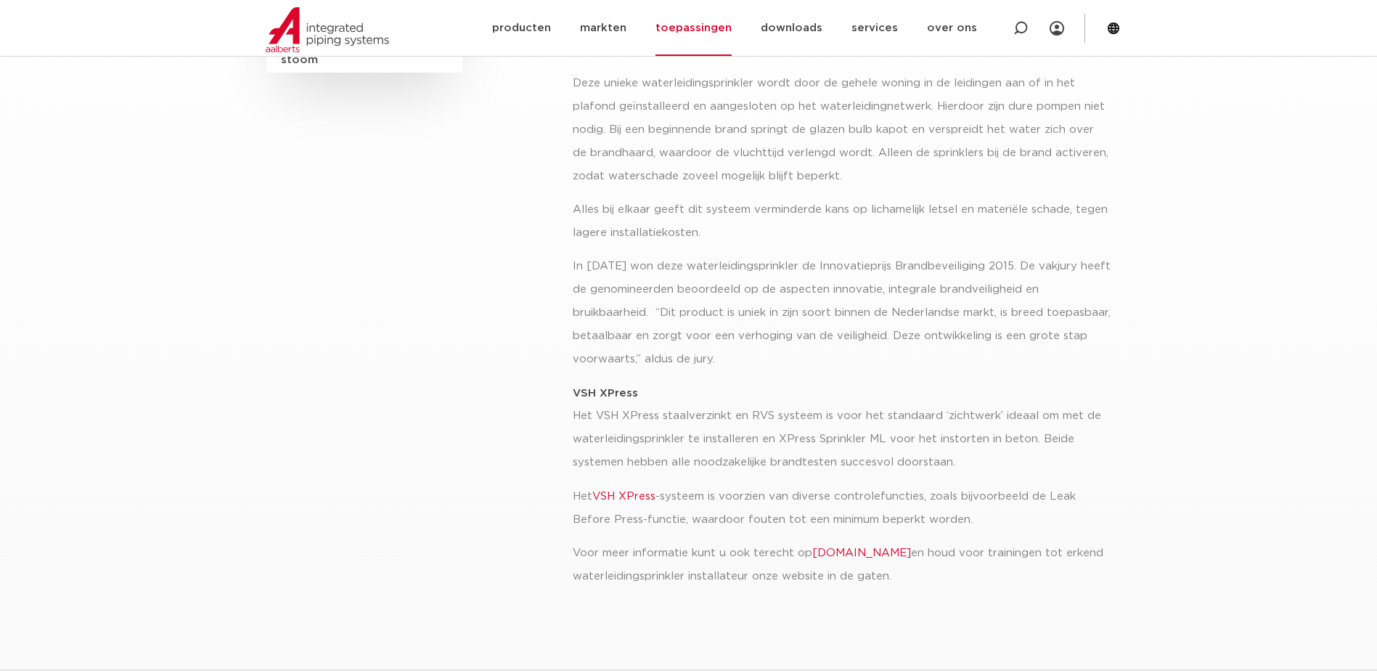
scroll to position [363, 0]
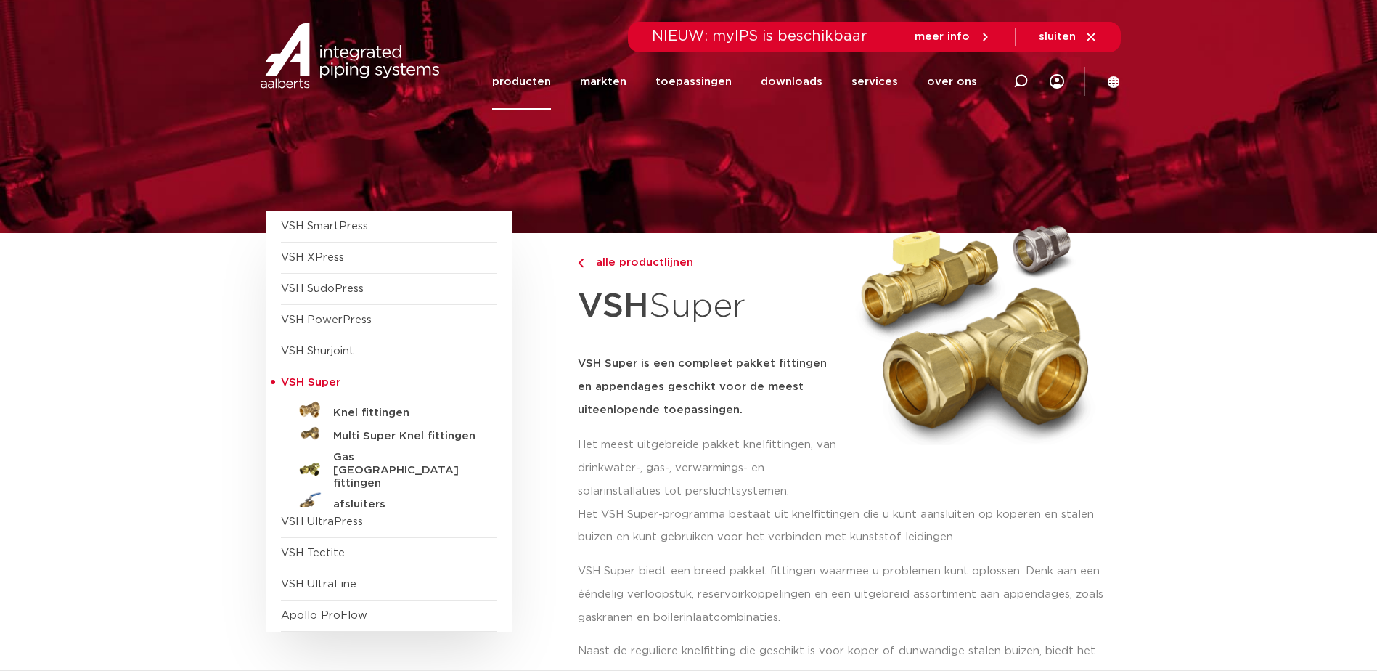
click at [542, 79] on link "producten" at bounding box center [521, 82] width 59 height 56
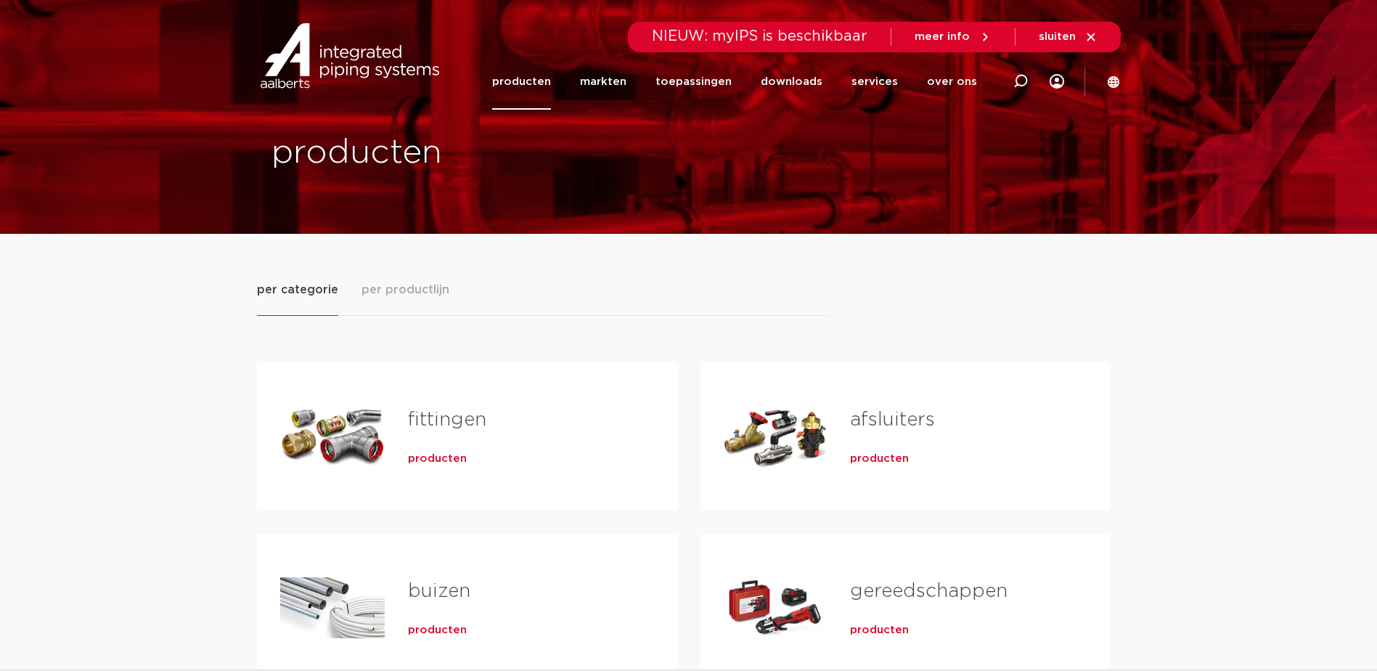
click at [871, 455] on span "producten" at bounding box center [879, 459] width 59 height 15
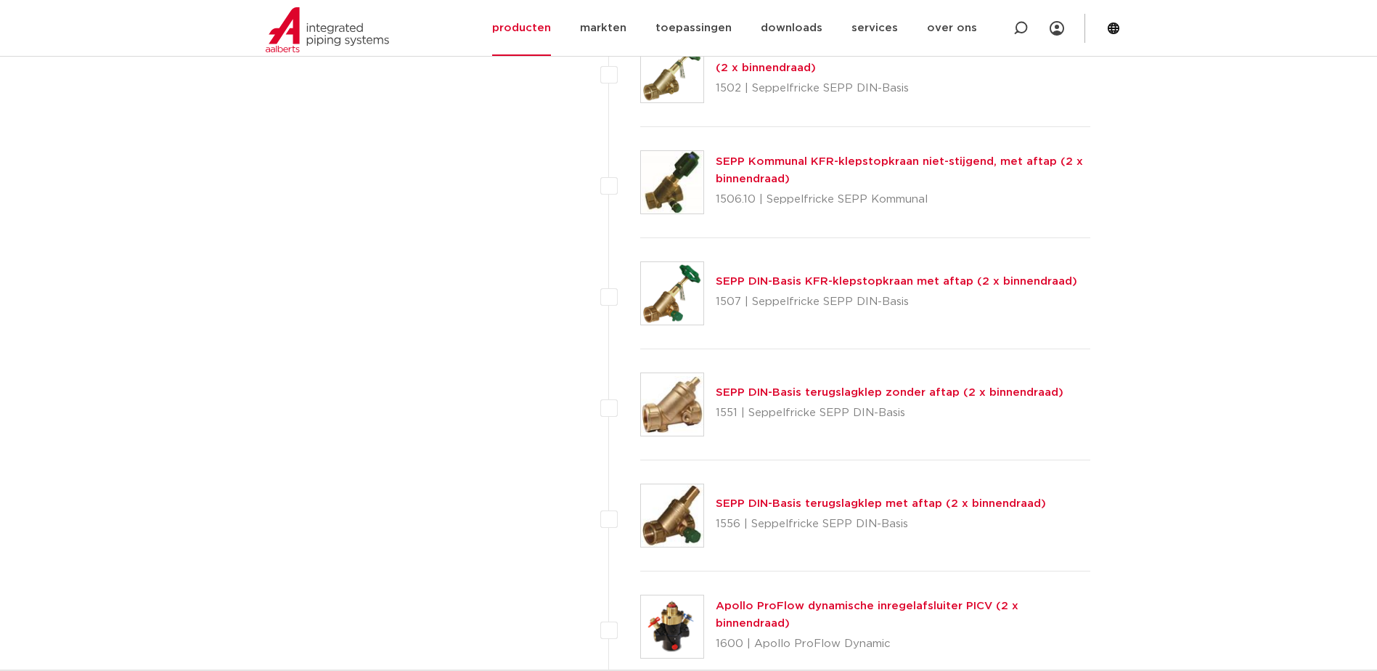
scroll to position [1960, 0]
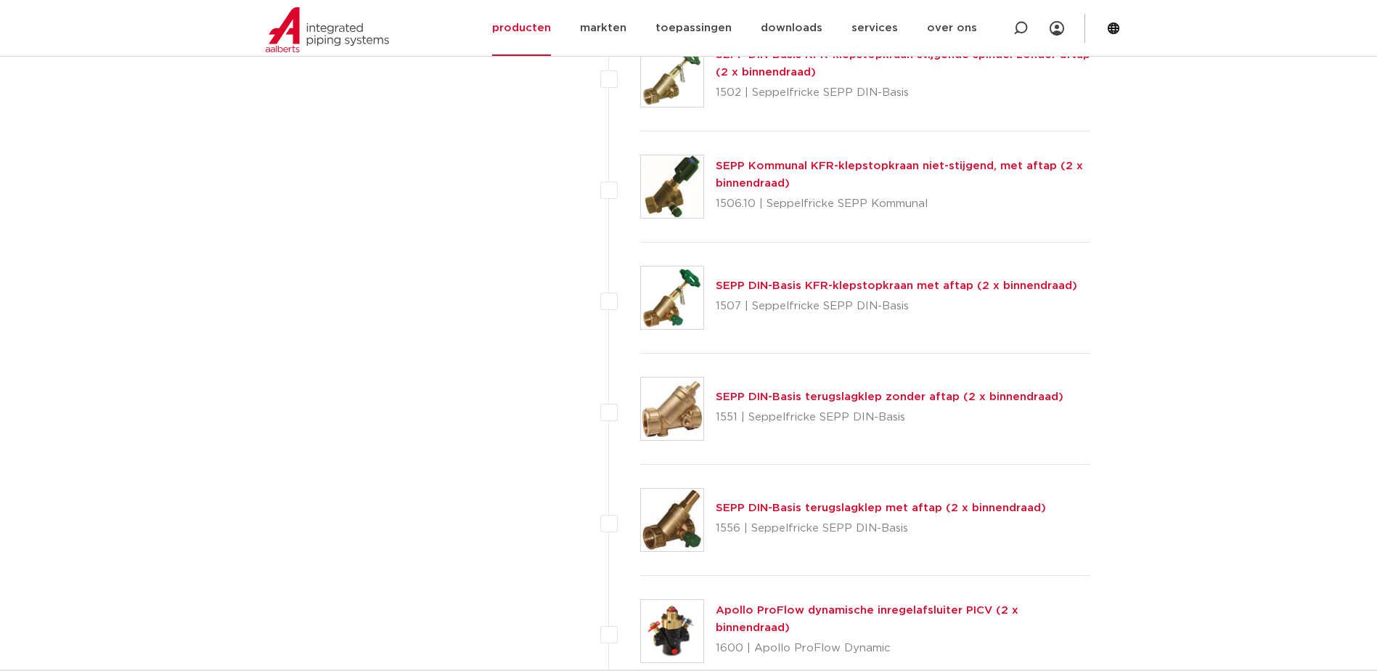
click at [808, 284] on link "SEPP DIN-Basis KFR-klepstopkraan met aftap (2 x binnendraad)" at bounding box center [897, 285] width 362 height 11
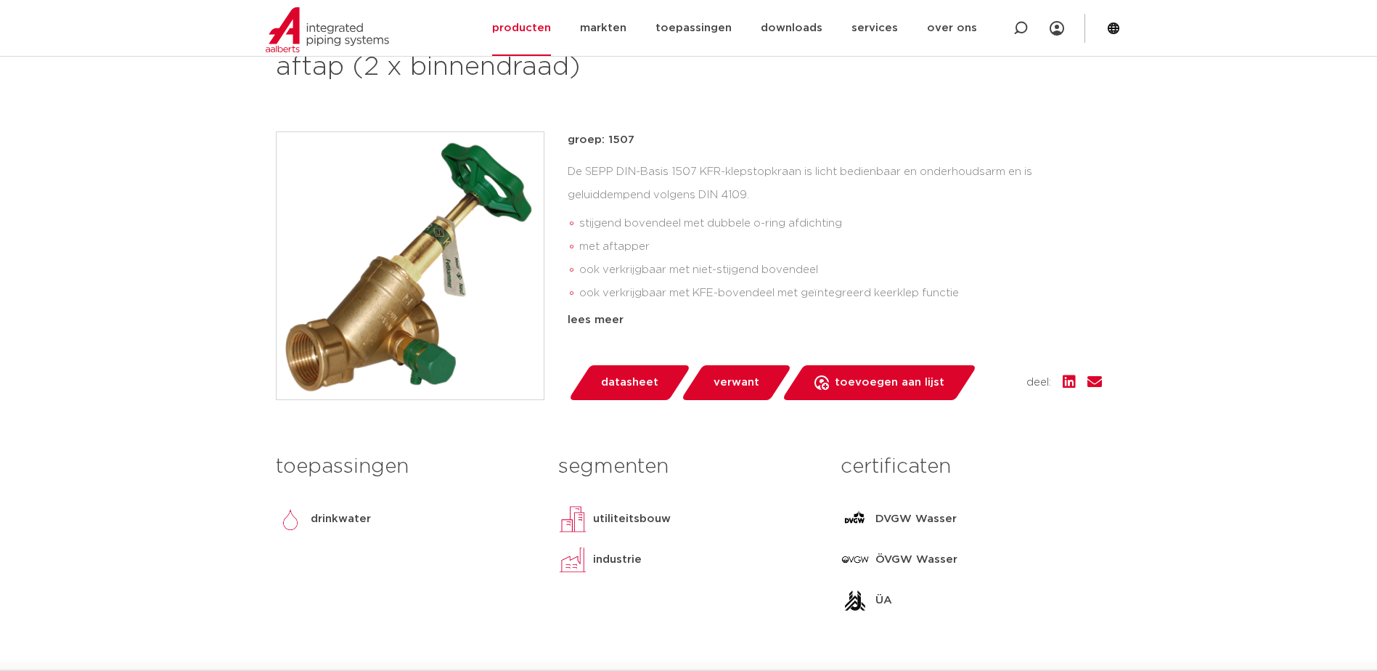
scroll to position [290, 0]
